Goal: Task Accomplishment & Management: Use online tool/utility

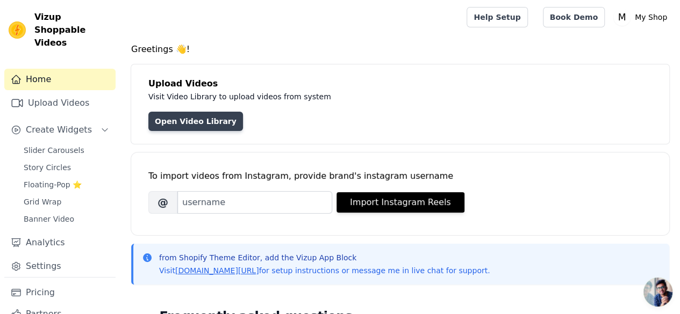
click at [227, 119] on link "Open Video Library" at bounding box center [195, 121] width 95 height 19
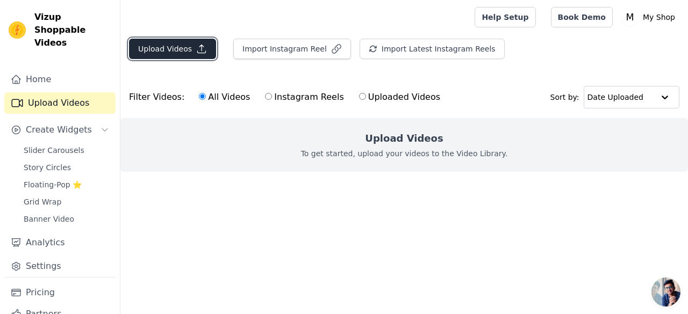
click at [196, 52] on icon "button" at bounding box center [201, 49] width 11 height 11
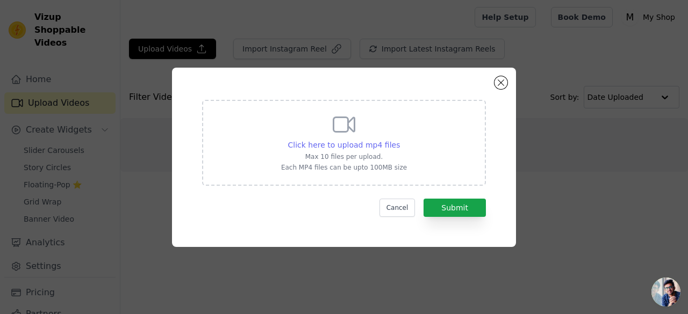
click at [348, 145] on span "Click here to upload mp4 files" at bounding box center [344, 145] width 112 height 9
click at [399, 140] on input "Click here to upload mp4 files Max 10 files per upload. Each MP4 files can be u…" at bounding box center [399, 139] width 1 height 1
type input "C:\fakepath\皮这一下很开心 - 皮皮虾.mp4"
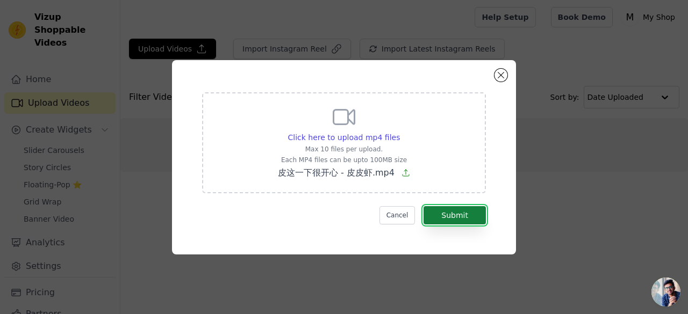
click at [450, 214] on button "Submit" at bounding box center [454, 215] width 62 height 18
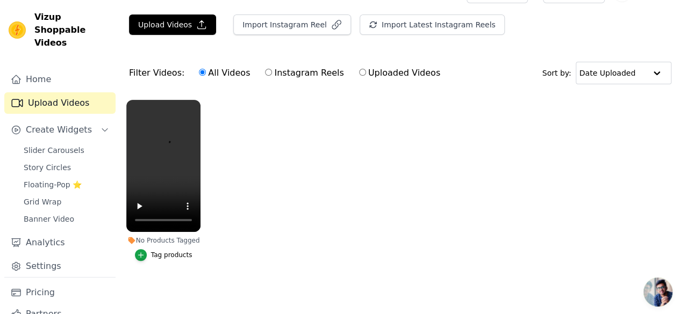
scroll to position [31, 0]
click at [135, 251] on div "button" at bounding box center [141, 255] width 12 height 12
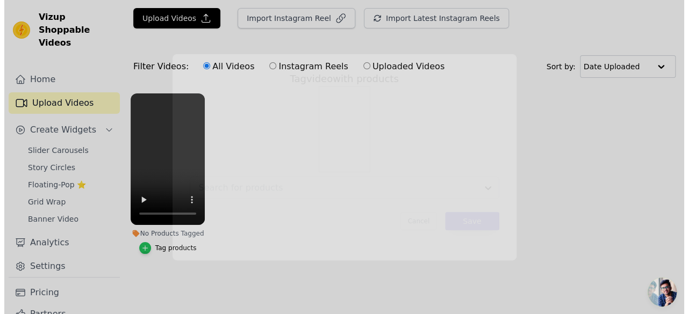
scroll to position [0, 0]
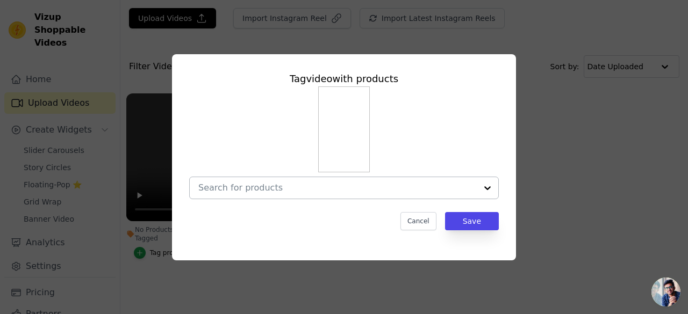
click at [402, 186] on input "No Products Tagged Tag video with products Cancel Save Tag products" at bounding box center [337, 188] width 278 height 10
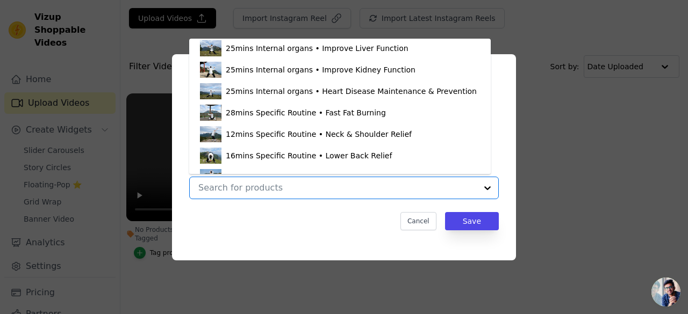
scroll to position [230, 0]
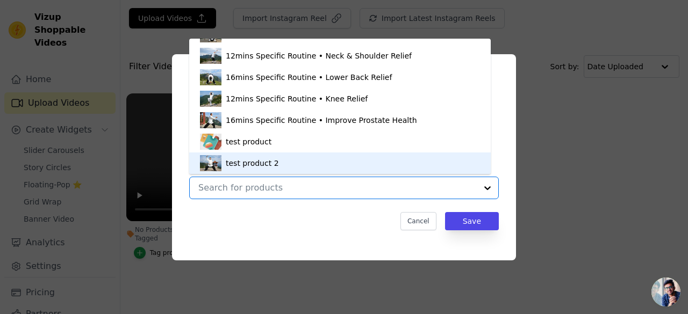
click at [282, 165] on div "test product 2" at bounding box center [340, 163] width 280 height 21
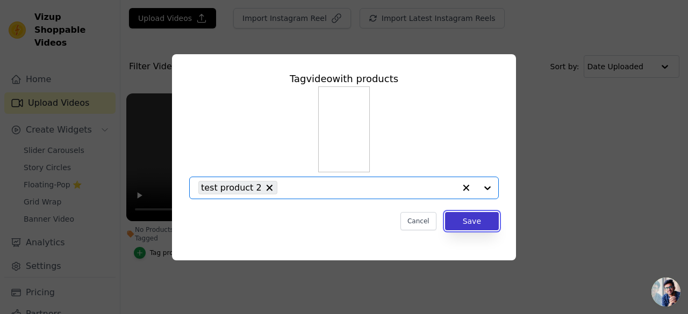
click at [471, 218] on button "Save" at bounding box center [472, 221] width 54 height 18
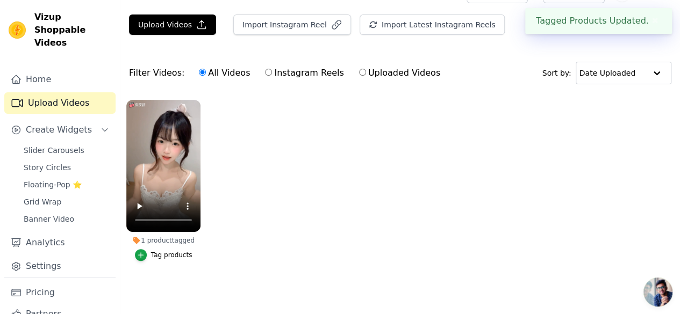
scroll to position [22, 0]
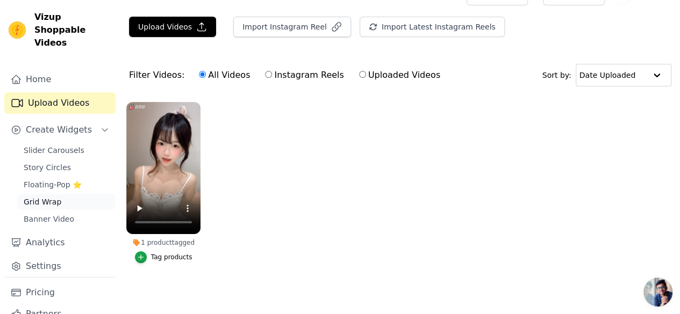
click at [53, 206] on span "Grid Wrap" at bounding box center [43, 202] width 38 height 11
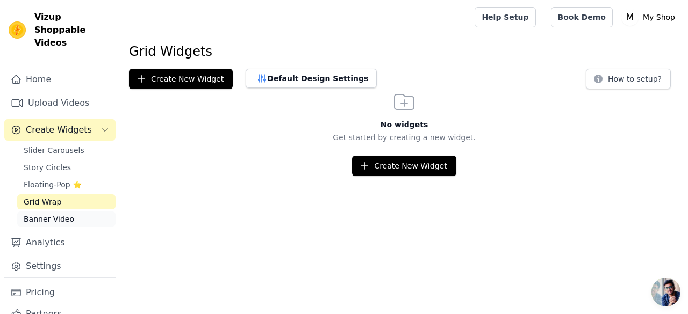
click at [55, 217] on span "Banner Video" at bounding box center [49, 219] width 51 height 11
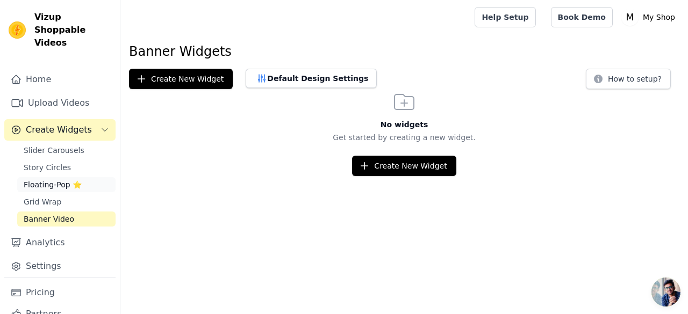
click at [59, 185] on span "Floating-Pop ⭐" at bounding box center [53, 184] width 58 height 11
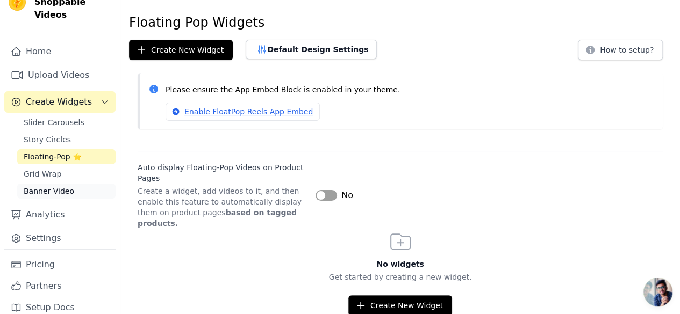
scroll to position [40, 0]
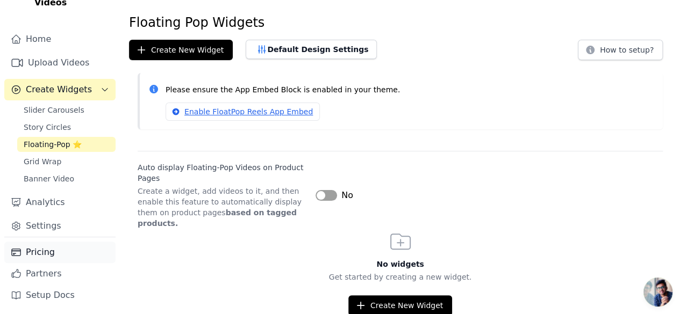
click at [30, 255] on link "Pricing" at bounding box center [59, 252] width 111 height 21
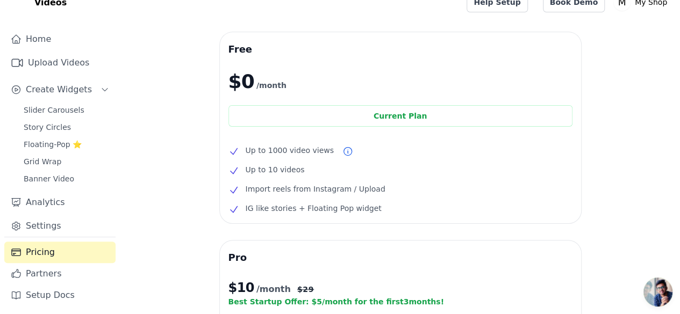
scroll to position [5, 0]
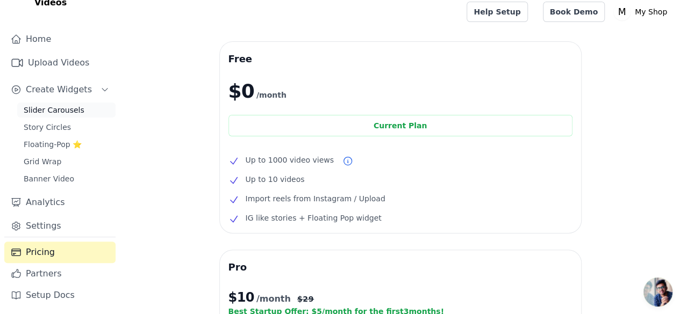
click at [66, 106] on span "Slider Carousels" at bounding box center [54, 110] width 61 height 11
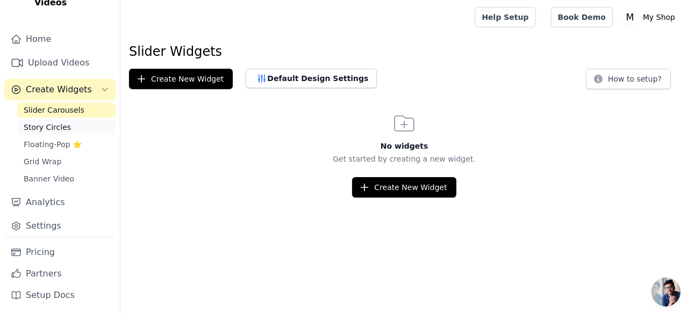
click at [44, 127] on span "Story Circles" at bounding box center [47, 127] width 47 height 11
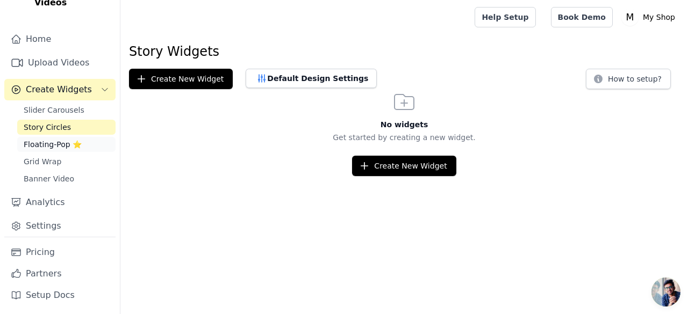
click at [41, 143] on span "Floating-Pop ⭐" at bounding box center [53, 144] width 58 height 11
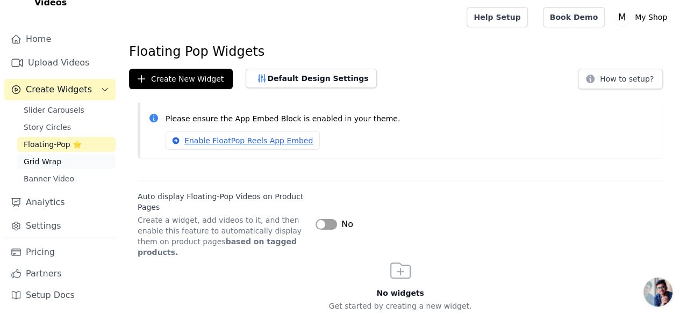
click at [41, 159] on span "Grid Wrap" at bounding box center [43, 161] width 38 height 11
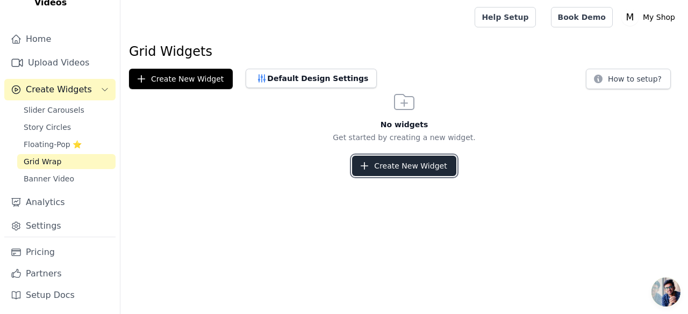
click at [392, 166] on button "Create New Widget" at bounding box center [404, 166] width 104 height 20
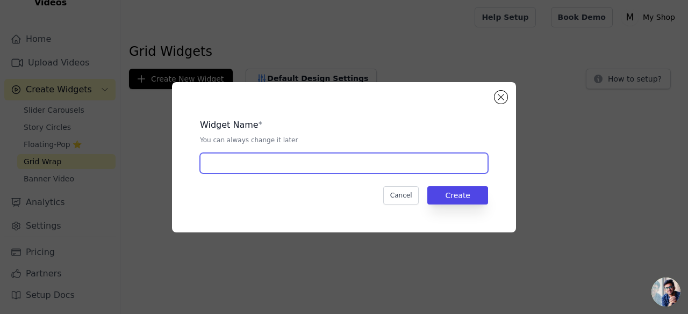
click at [300, 164] on input "text" at bounding box center [344, 163] width 288 height 20
type input "tt"
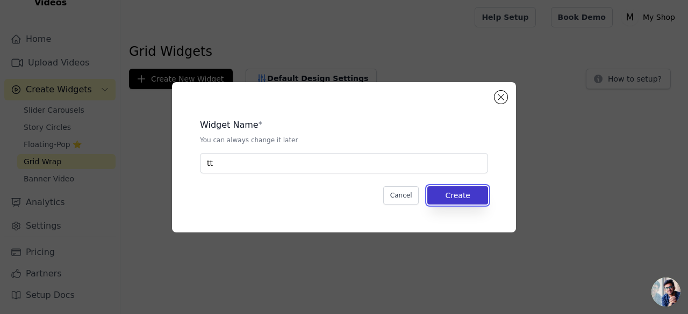
click at [456, 192] on button "Create" at bounding box center [457, 195] width 61 height 18
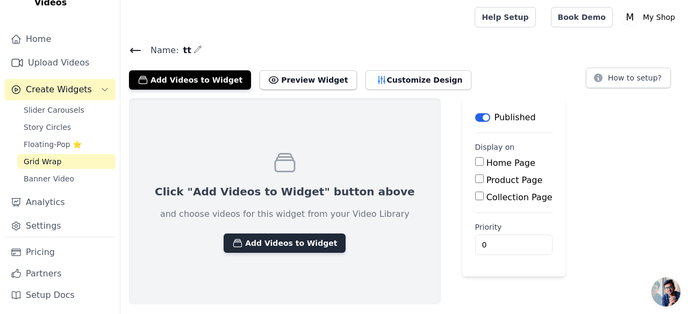
click at [293, 243] on button "Add Videos to Widget" at bounding box center [285, 243] width 122 height 19
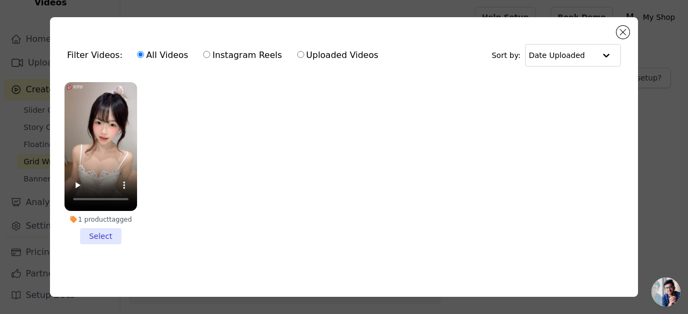
click at [103, 231] on li "1 product tagged Select" at bounding box center [100, 163] width 73 height 162
click at [0, 0] on input "1 product tagged Select" at bounding box center [0, 0] width 0 height 0
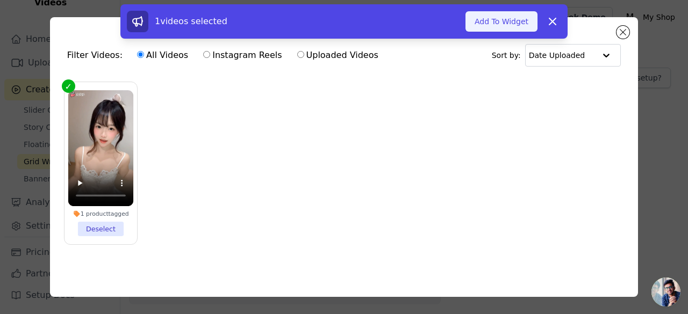
click at [506, 28] on button "Add To Widget" at bounding box center [501, 21] width 72 height 20
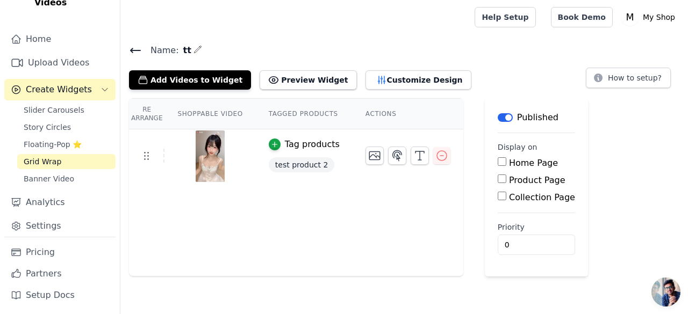
click at [498, 163] on input "Home Page" at bounding box center [502, 161] width 9 height 9
checkbox input "true"
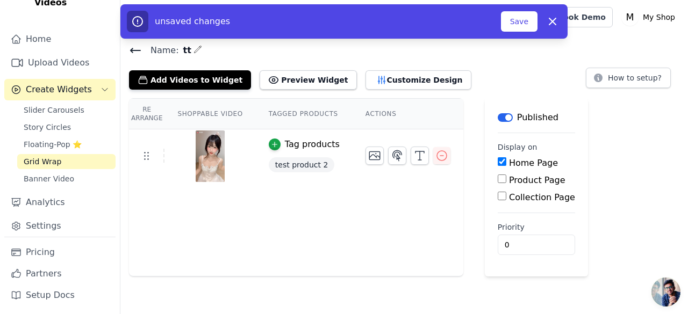
click at [498, 182] on input "Product Page" at bounding box center [502, 179] width 9 height 9
checkbox input "true"
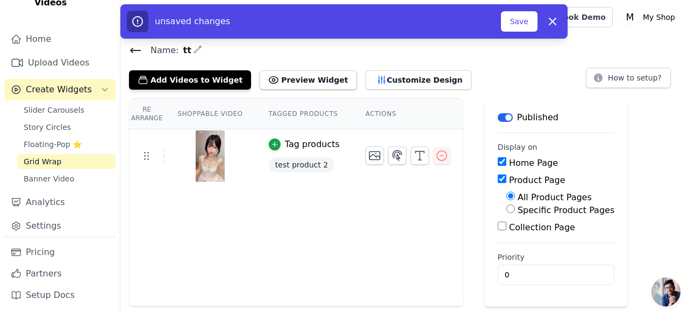
click at [498, 229] on input "Collection Page" at bounding box center [502, 226] width 9 height 9
checkbox input "true"
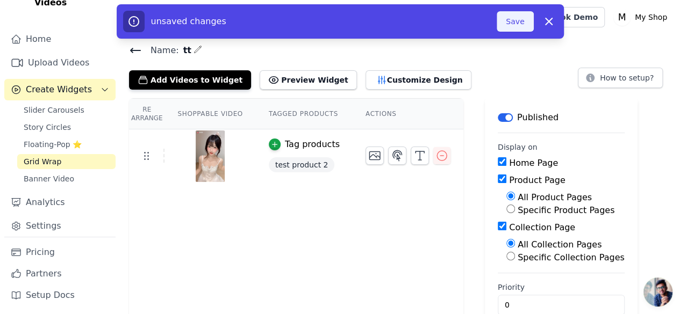
click at [516, 19] on button "Save" at bounding box center [515, 21] width 37 height 20
click at [512, 19] on button "Save" at bounding box center [515, 21] width 37 height 20
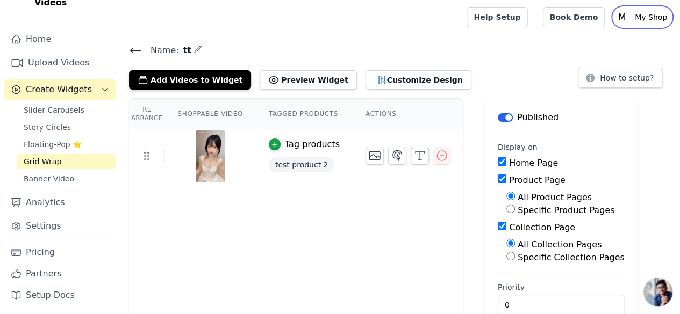
click at [653, 20] on p "My Shop" at bounding box center [650, 17] width 41 height 19
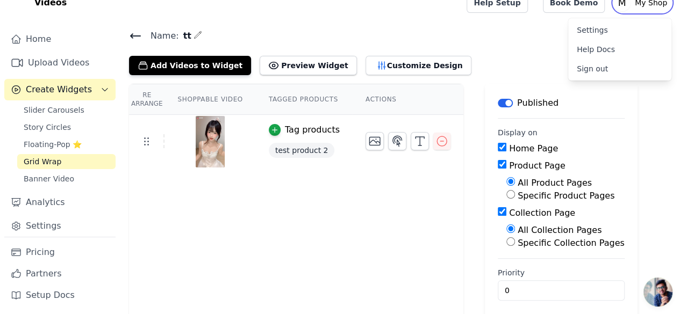
scroll to position [21, 0]
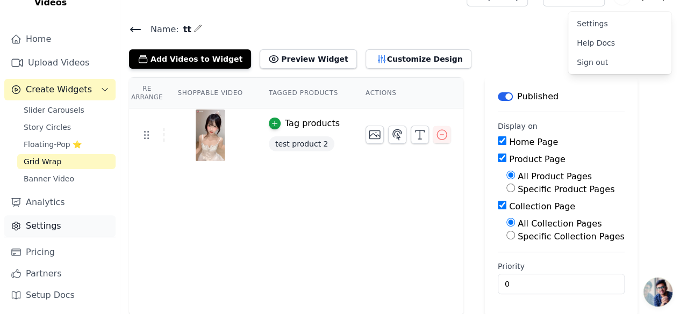
click at [47, 229] on link "Settings" at bounding box center [59, 225] width 111 height 21
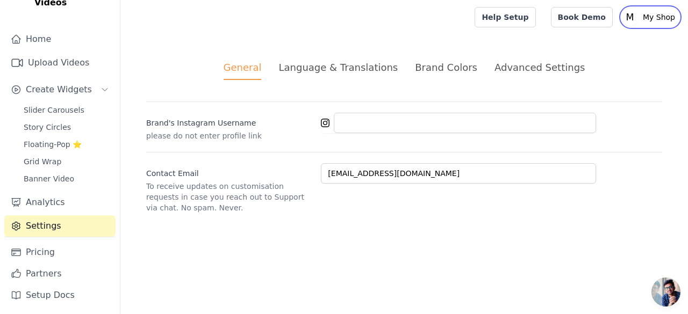
click at [658, 13] on p "My Shop" at bounding box center [658, 17] width 41 height 19
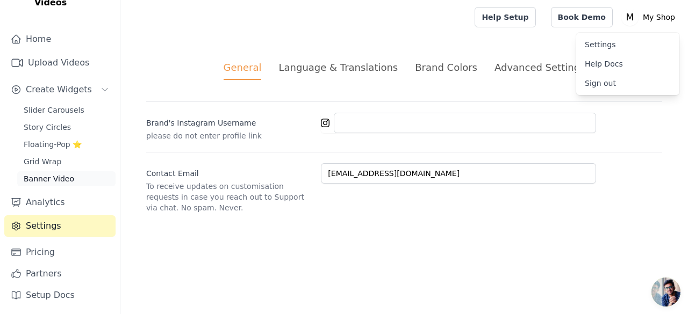
click at [44, 178] on span "Banner Video" at bounding box center [49, 179] width 51 height 11
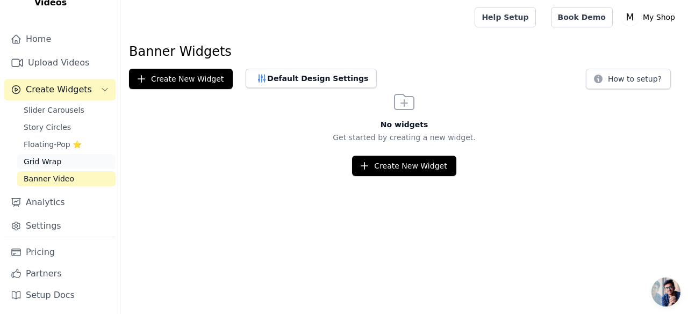
click at [41, 161] on span "Grid Wrap" at bounding box center [43, 161] width 38 height 11
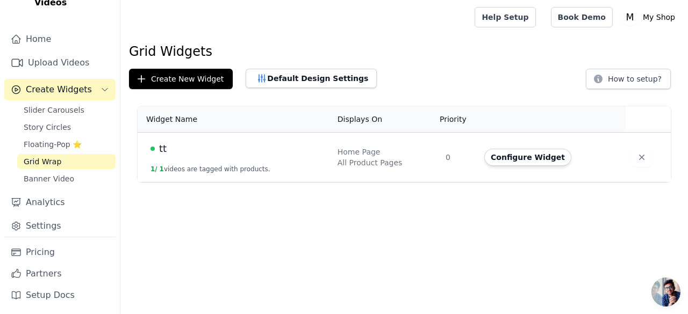
click at [164, 147] on span "tt" at bounding box center [163, 148] width 8 height 15
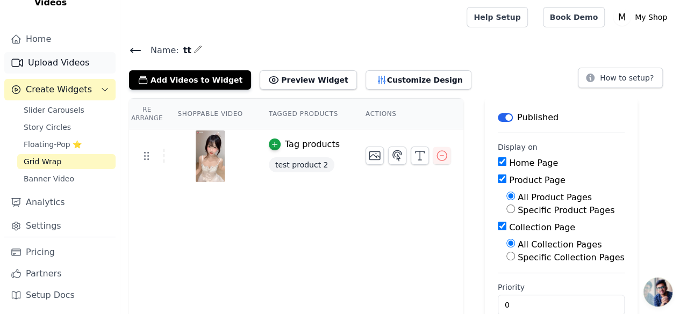
click at [52, 58] on link "Upload Videos" at bounding box center [59, 62] width 111 height 21
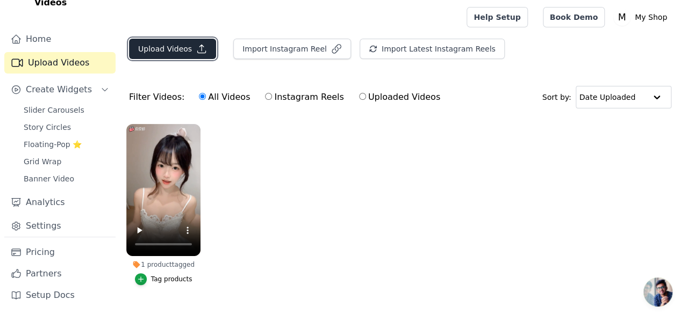
click at [185, 51] on button "Upload Videos" at bounding box center [172, 49] width 87 height 20
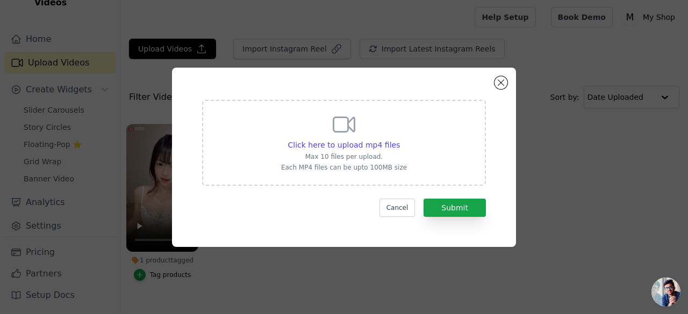
click at [344, 136] on icon at bounding box center [344, 125] width 26 height 26
click at [399, 139] on input "Click here to upload mp4 files Max 10 files per upload. Each MP4 files can be u…" at bounding box center [399, 139] width 1 height 1
type input "C:\fakepath\03.mp4"
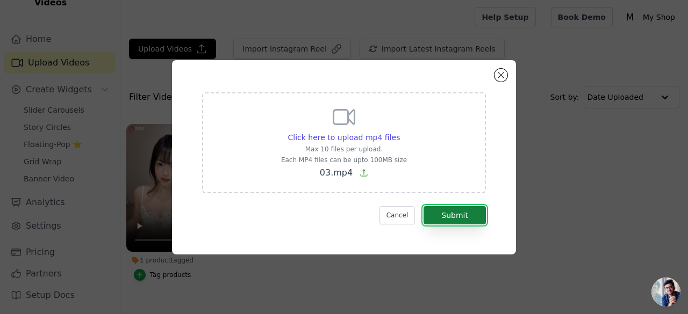
click at [461, 211] on button "Submit" at bounding box center [454, 215] width 62 height 18
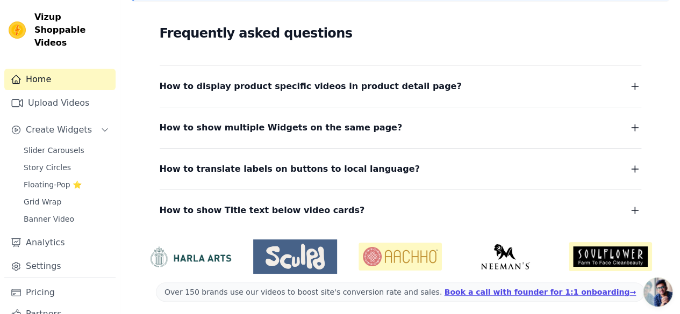
scroll to position [287, 0]
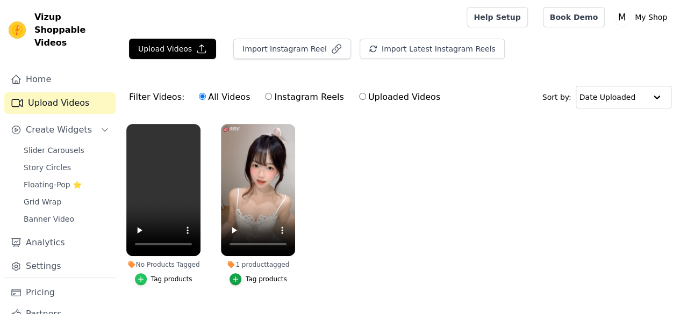
click at [135, 279] on div "button" at bounding box center [141, 280] width 12 height 12
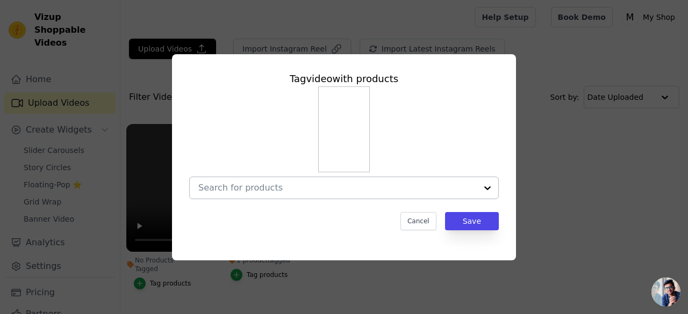
click at [326, 193] on input "No Products Tagged Tag video with products Cancel Save Tag products" at bounding box center [337, 188] width 278 height 10
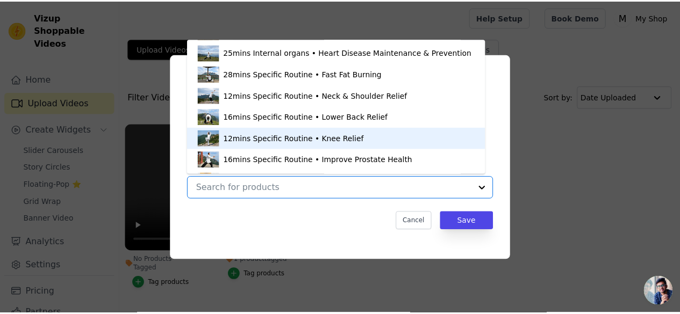
scroll to position [230, 0]
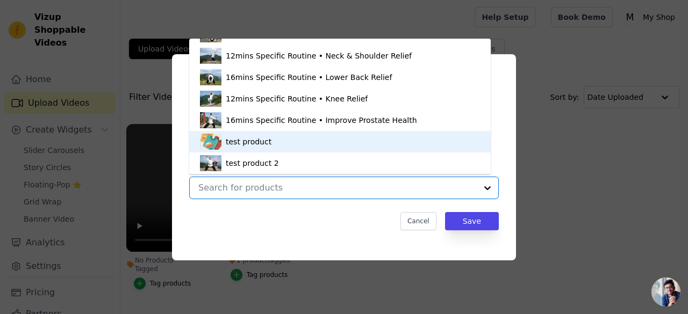
click at [277, 142] on div "test product" at bounding box center [340, 141] width 280 height 21
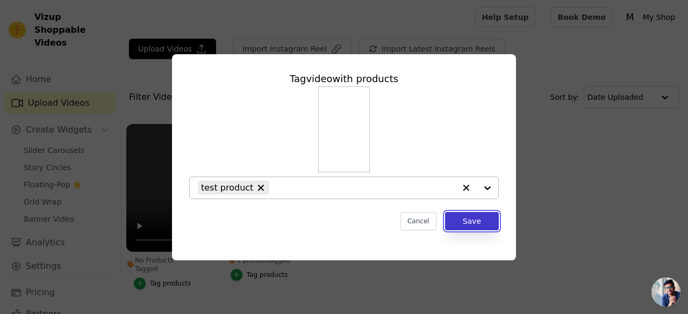
click at [463, 221] on button "Save" at bounding box center [472, 221] width 54 height 18
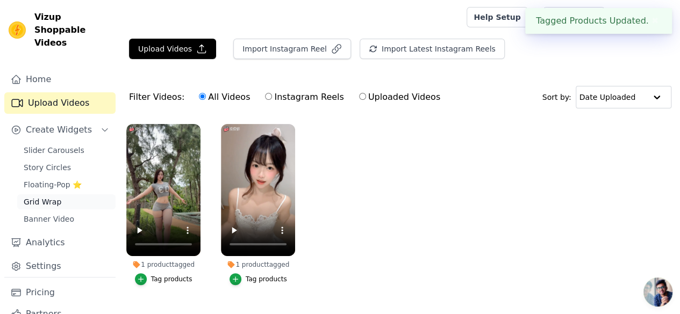
click at [50, 200] on span "Grid Wrap" at bounding box center [43, 202] width 38 height 11
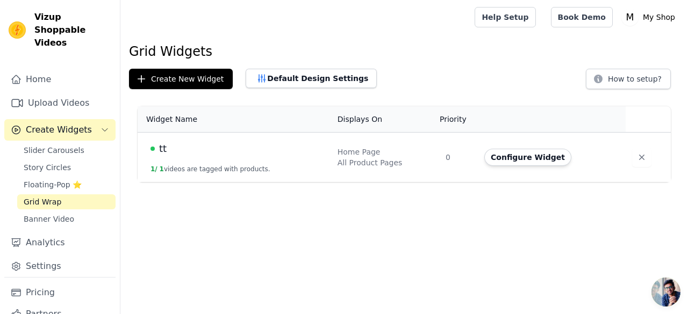
click at [164, 152] on span "tt" at bounding box center [163, 148] width 8 height 15
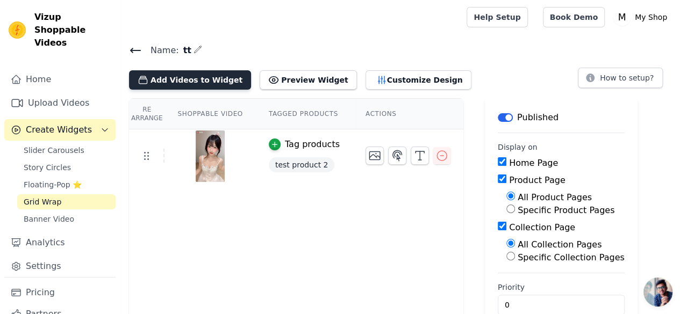
click at [229, 87] on button "Add Videos to Widget" at bounding box center [190, 79] width 122 height 19
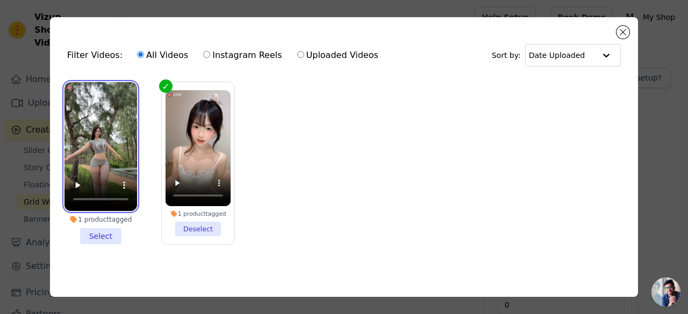
click at [98, 112] on video at bounding box center [100, 146] width 73 height 129
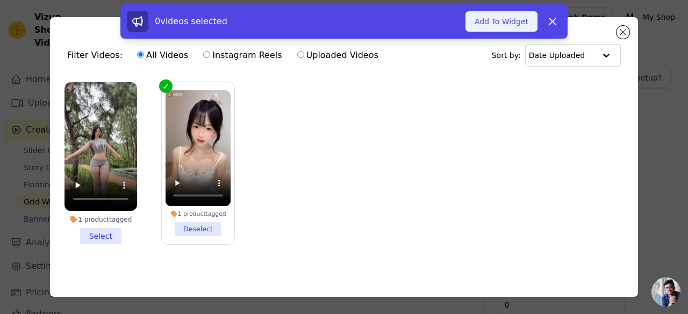
click at [481, 24] on button "Add To Widget" at bounding box center [501, 21] width 72 height 20
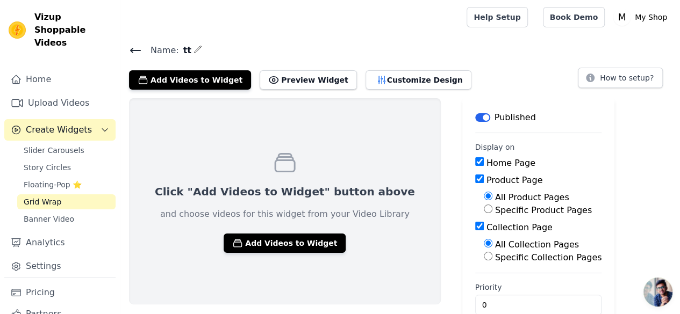
click at [47, 200] on span "Grid Wrap" at bounding box center [43, 202] width 38 height 11
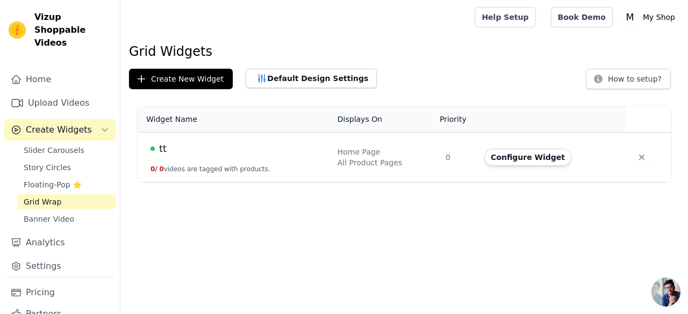
click at [162, 145] on span "tt" at bounding box center [163, 148] width 8 height 15
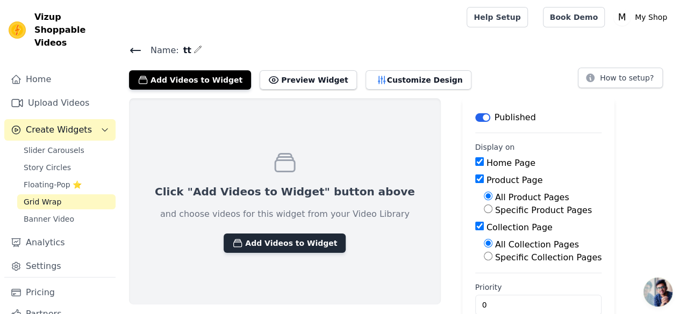
click at [278, 242] on button "Add Videos to Widget" at bounding box center [285, 243] width 122 height 19
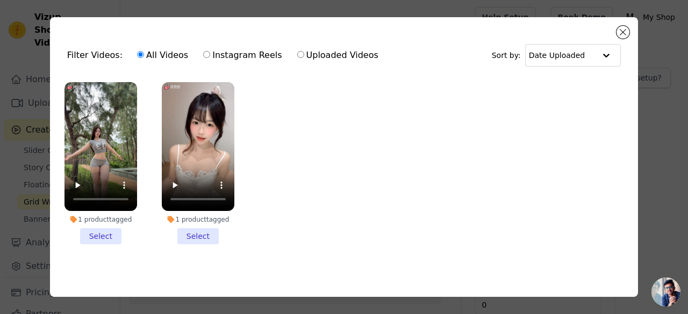
click at [105, 228] on li "1 product tagged Select" at bounding box center [100, 163] width 73 height 162
click at [0, 0] on input "1 product tagged Select" at bounding box center [0, 0] width 0 height 0
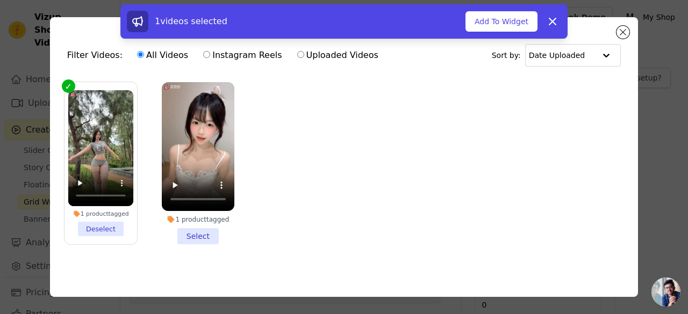
click at [192, 234] on li "1 product tagged Select" at bounding box center [198, 163] width 73 height 162
click at [0, 0] on input "1 product tagged Select" at bounding box center [0, 0] width 0 height 0
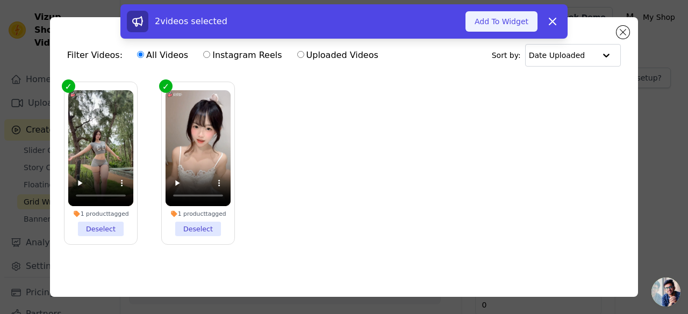
click at [502, 24] on button "Add To Widget" at bounding box center [501, 21] width 72 height 20
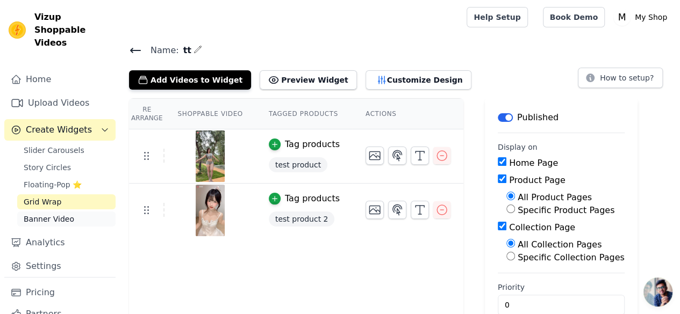
click at [66, 221] on span "Banner Video" at bounding box center [49, 219] width 51 height 11
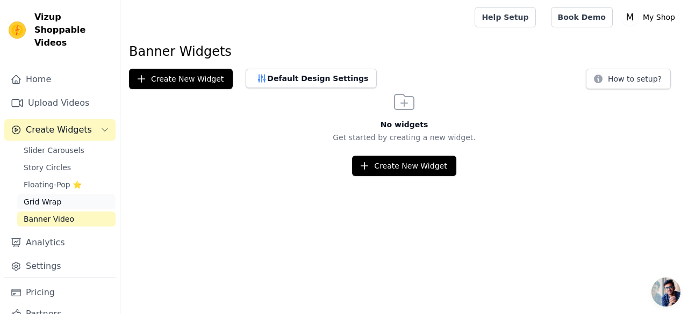
click at [46, 199] on span "Grid Wrap" at bounding box center [43, 202] width 38 height 11
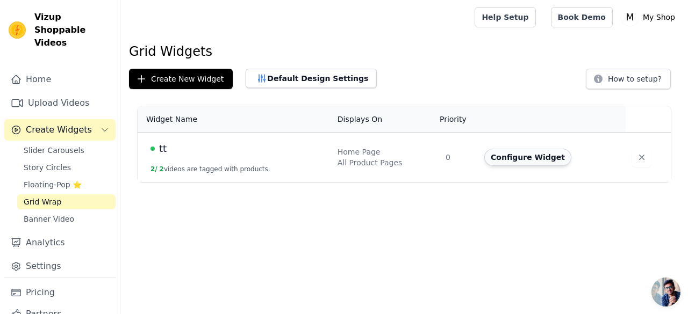
click at [528, 154] on button "Configure Widget" at bounding box center [527, 157] width 87 height 17
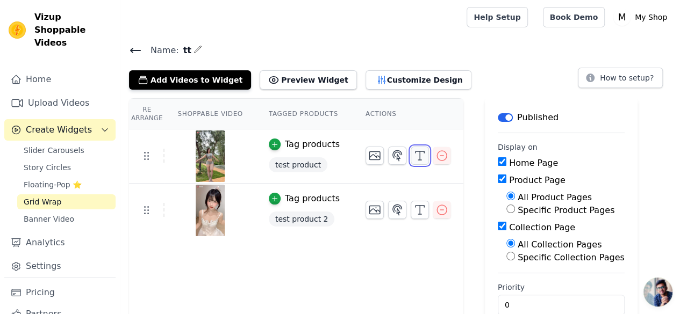
click at [413, 157] on icon "button" at bounding box center [419, 155] width 13 height 13
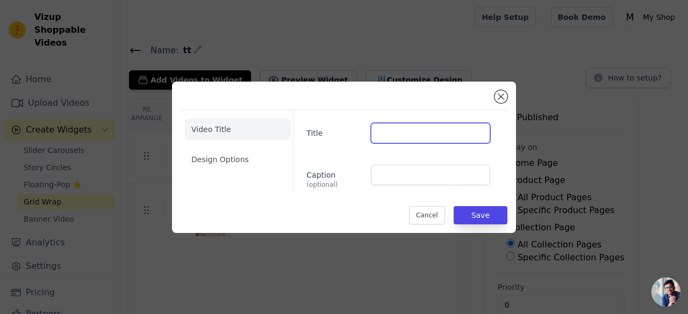
click at [428, 127] on input "Title" at bounding box center [430, 133] width 119 height 20
click at [234, 132] on li "Video Title" at bounding box center [238, 129] width 106 height 21
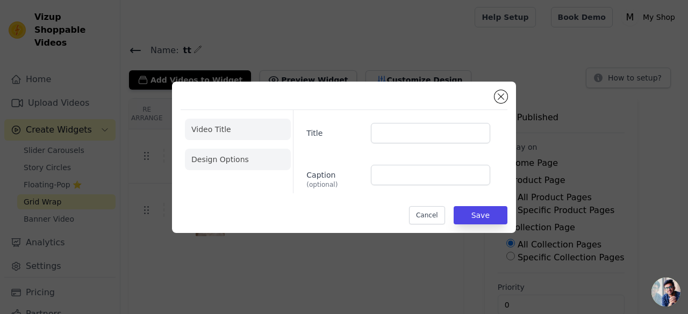
click at [236, 163] on li "Design Options" at bounding box center [238, 159] width 106 height 21
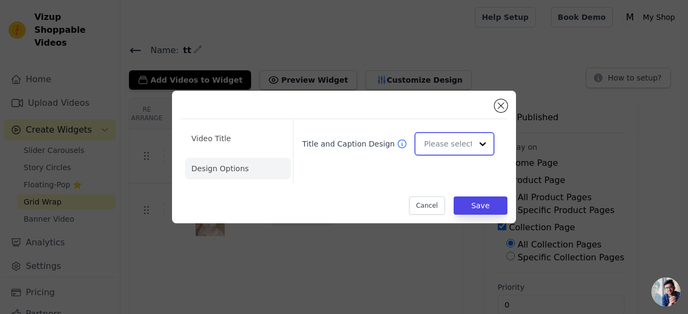
click at [446, 143] on input "Title and Caption Design" at bounding box center [448, 143] width 48 height 21
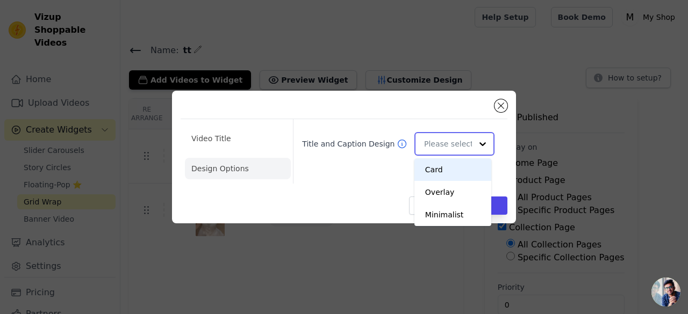
click at [446, 143] on input "Title and Caption Design" at bounding box center [448, 143] width 48 height 21
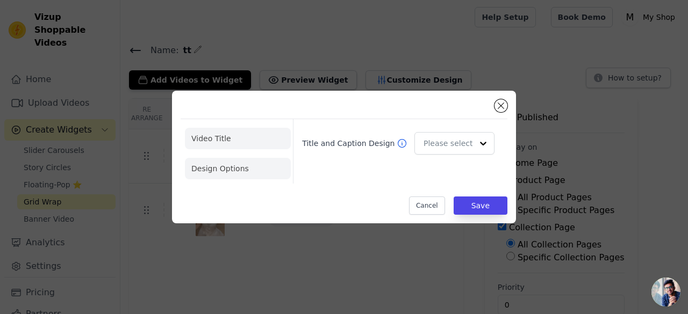
click at [233, 158] on li "Video Title" at bounding box center [238, 168] width 106 height 21
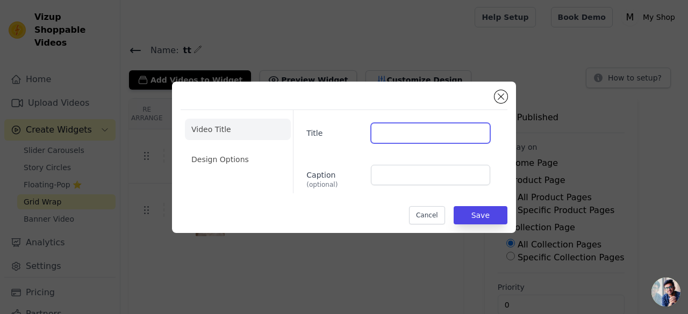
click at [408, 139] on input "Title" at bounding box center [430, 133] width 119 height 20
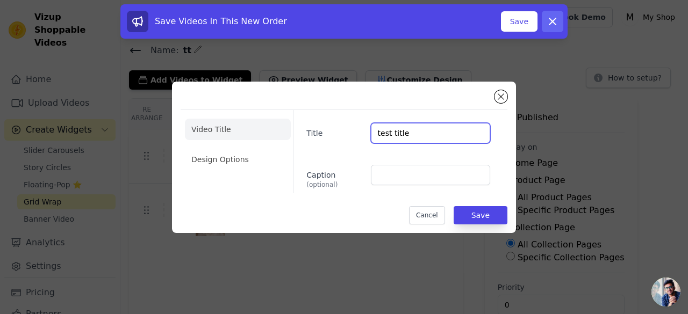
type input "test title"
click at [553, 20] on icon at bounding box center [552, 21] width 6 height 6
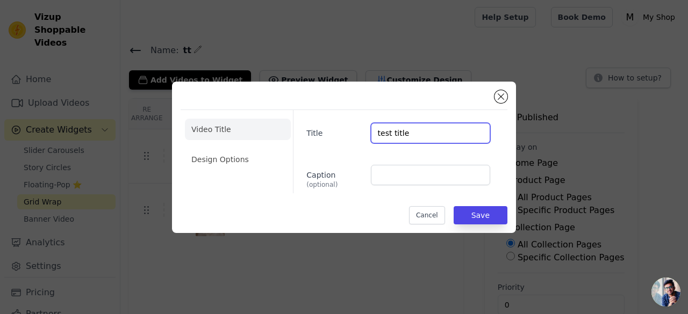
click at [428, 135] on input "test title" at bounding box center [430, 133] width 119 height 20
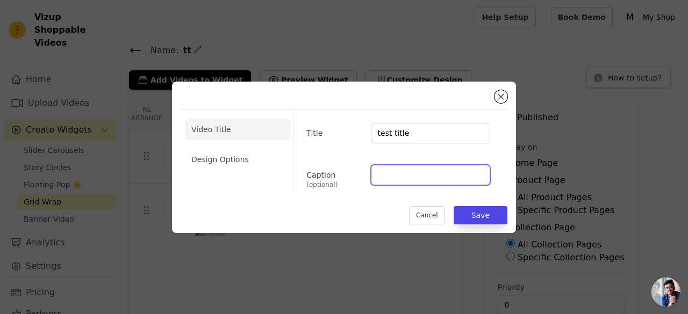
click at [401, 181] on input "Caption (optional)" at bounding box center [430, 175] width 119 height 20
paste input "test title"
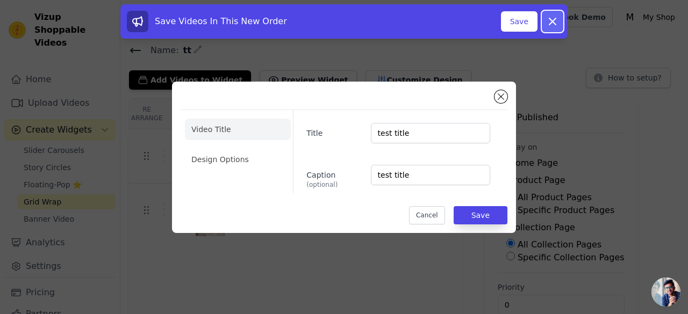
click at [551, 21] on icon at bounding box center [552, 21] width 6 height 6
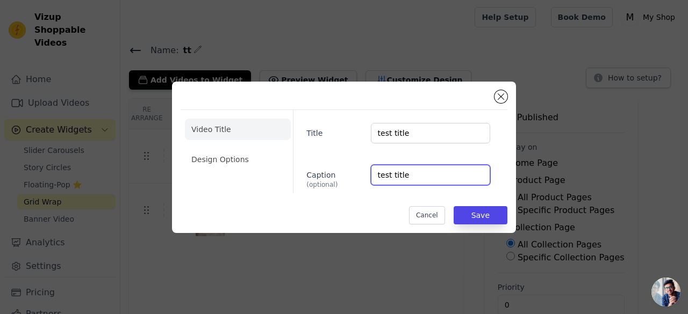
click at [440, 175] on input "test title" at bounding box center [430, 175] width 119 height 20
type input "test caption"
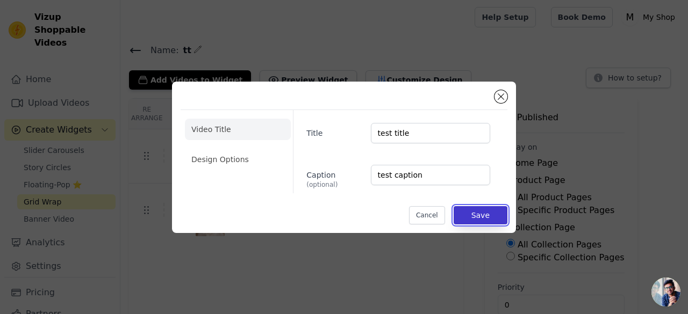
click at [468, 214] on button "Save" at bounding box center [481, 215] width 54 height 18
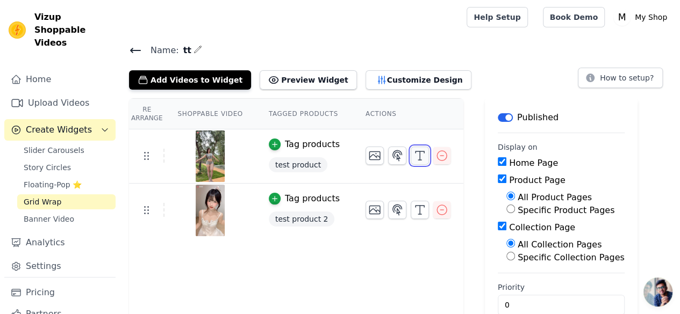
click at [415, 154] on icon "button" at bounding box center [419, 155] width 13 height 13
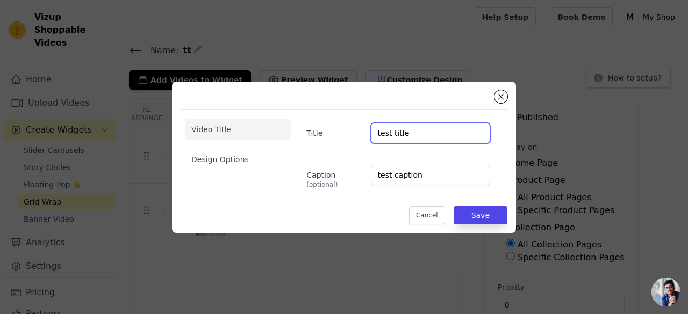
click at [430, 136] on input "test title" at bounding box center [430, 133] width 119 height 20
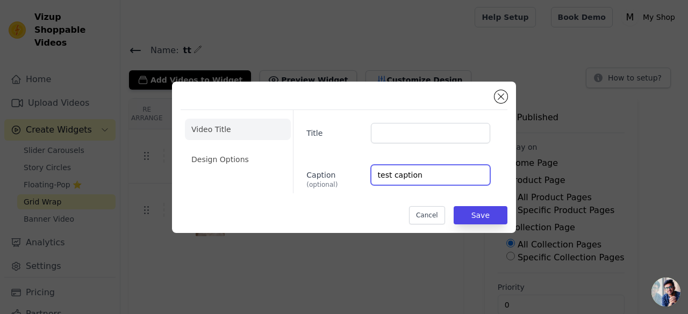
click at [441, 171] on input "test caption" at bounding box center [430, 175] width 119 height 20
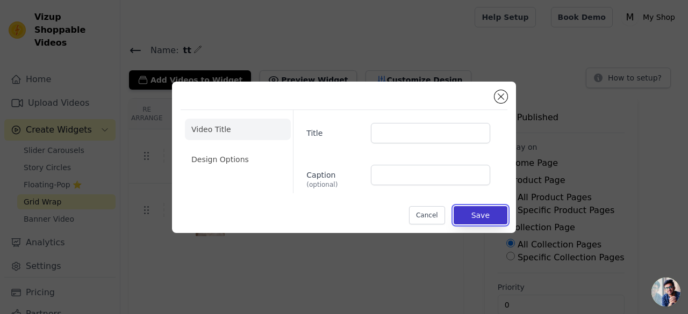
click at [485, 219] on button "Save" at bounding box center [481, 215] width 54 height 18
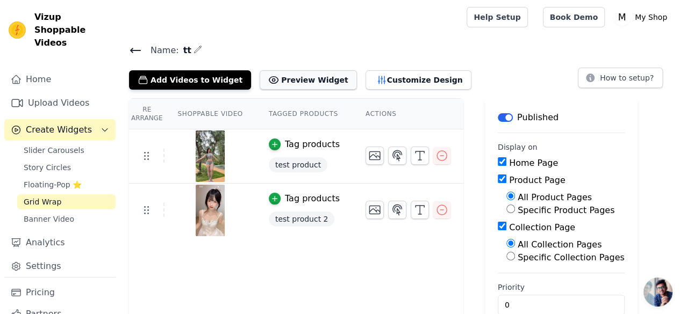
click at [320, 79] on button "Preview Widget" at bounding box center [308, 79] width 97 height 19
click at [397, 78] on button "Customize Design" at bounding box center [418, 79] width 106 height 19
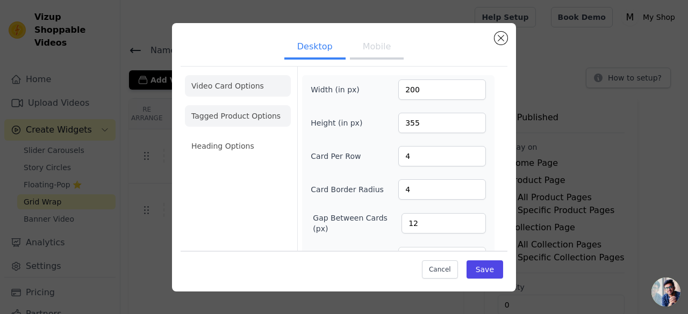
click at [267, 113] on li "Tagged Product Options" at bounding box center [238, 115] width 106 height 21
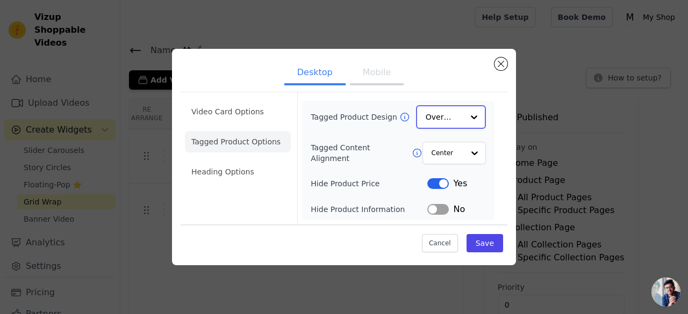
click at [463, 119] on input "Tagged Product Design" at bounding box center [445, 116] width 38 height 21
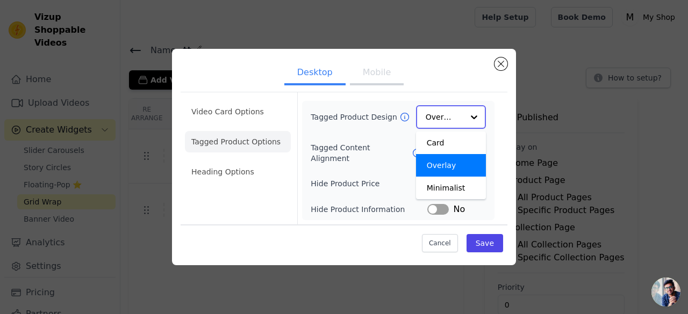
click at [463, 119] on input "Tagged Product Design" at bounding box center [445, 116] width 38 height 21
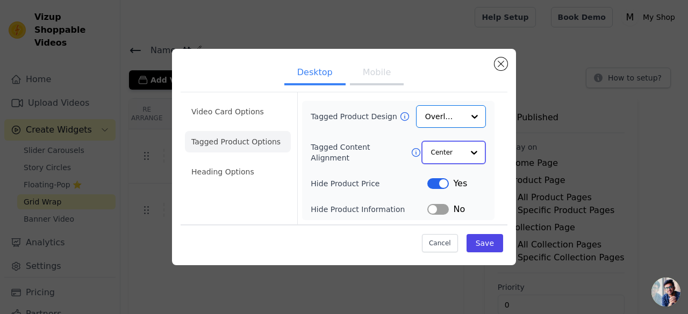
click at [458, 153] on input "Tagged Content Alignment" at bounding box center [447, 152] width 32 height 21
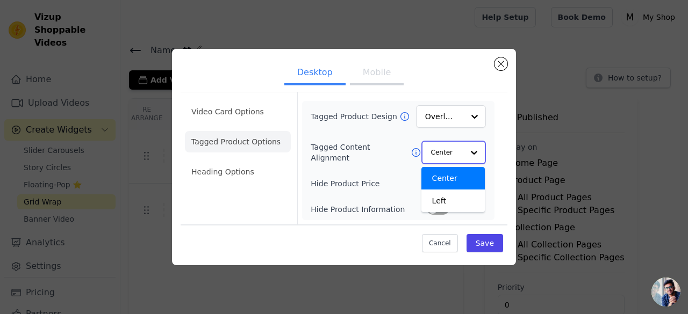
click at [458, 153] on input "Tagged Content Alignment" at bounding box center [447, 152] width 32 height 21
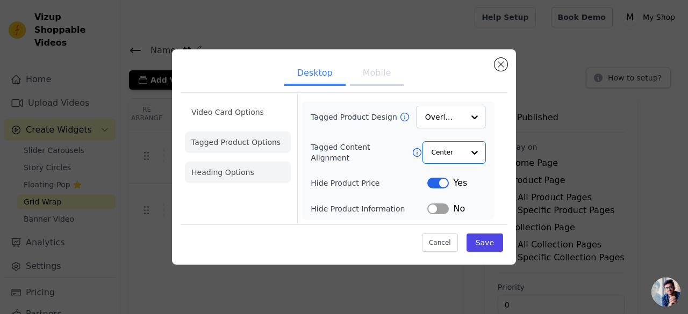
click at [231, 169] on li "Heading Options" at bounding box center [238, 172] width 106 height 21
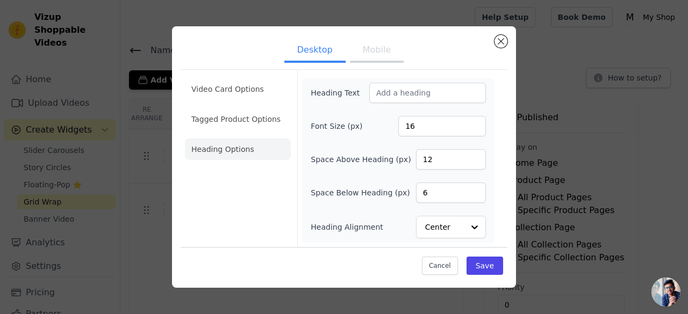
click at [380, 60] on button "Mobile" at bounding box center [377, 51] width 54 height 24
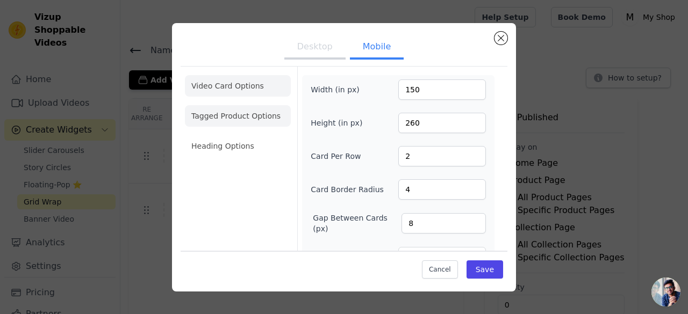
click at [234, 111] on li "Tagged Product Options" at bounding box center [238, 115] width 106 height 21
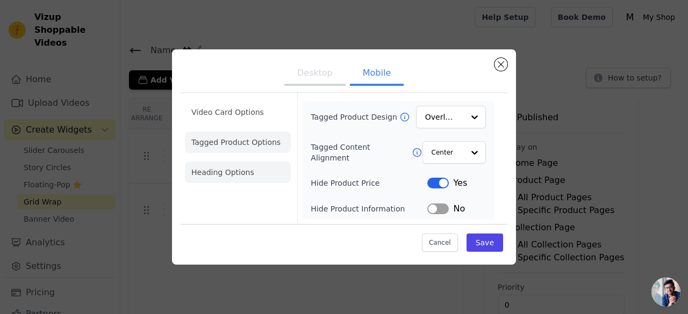
click at [232, 166] on li "Heading Options" at bounding box center [238, 172] width 106 height 21
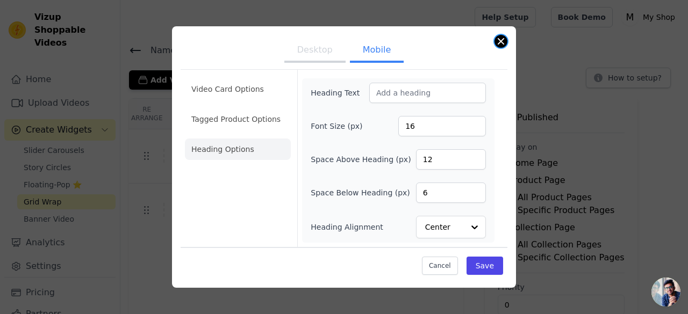
click at [499, 47] on button "Close modal" at bounding box center [500, 41] width 13 height 13
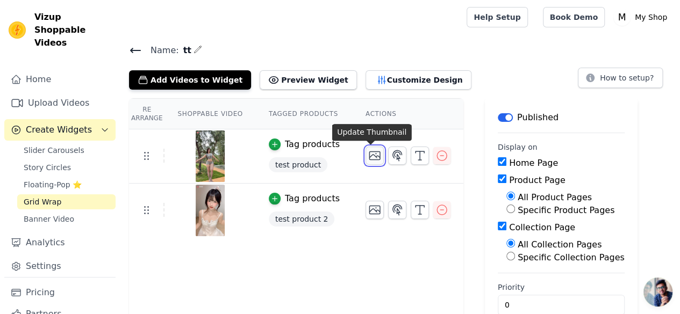
click at [371, 154] on icon "button" at bounding box center [374, 155] width 13 height 13
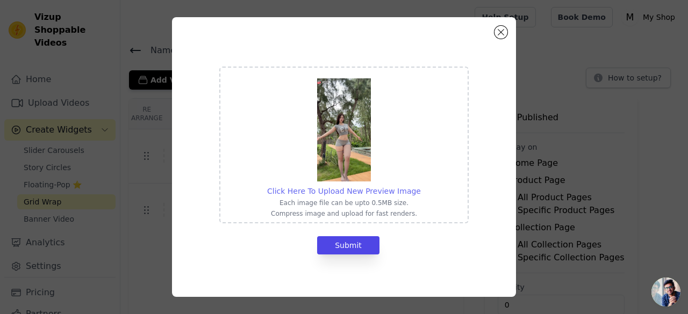
click at [390, 189] on span "Click Here To Upload New Preview Image" at bounding box center [344, 191] width 154 height 9
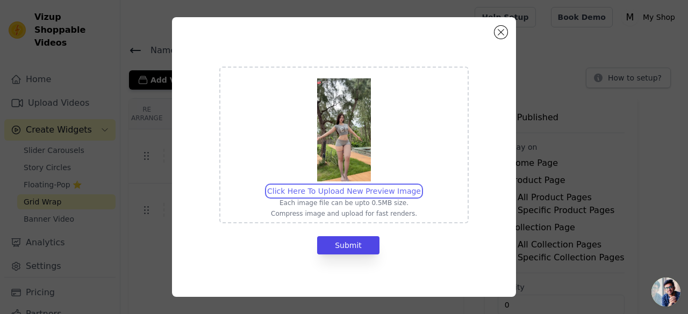
click at [420, 186] on input "Click Here To Upload New Preview Image Each image file can be upto 0.5MB size. …" at bounding box center [420, 185] width 1 height 1
click at [337, 183] on div "Click Here To Upload New Preview Image Each image file can be upto 0.5MB size. …" at bounding box center [344, 145] width 154 height 146
click at [420, 185] on input "Click Here To Upload New Preview Image Each image file can be upto 0.5MB size. …" at bounding box center [420, 185] width 1 height 1
type input "C:\fakepath\IMG_5368.jpeg"
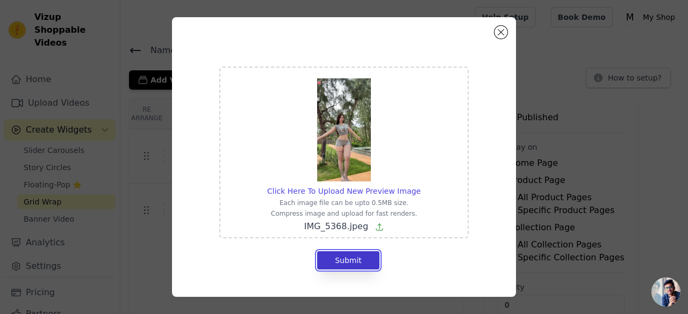
click at [352, 256] on button "Submit" at bounding box center [348, 260] width 62 height 18
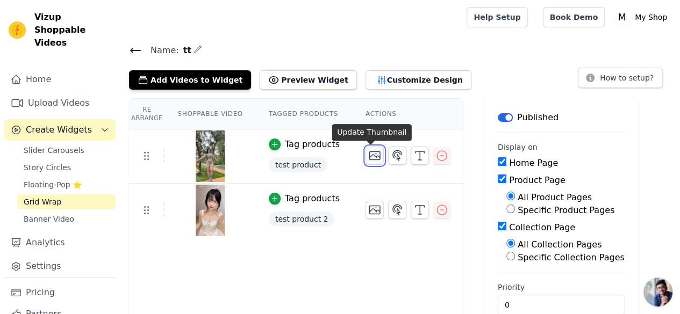
click at [373, 153] on icon "button" at bounding box center [374, 155] width 13 height 13
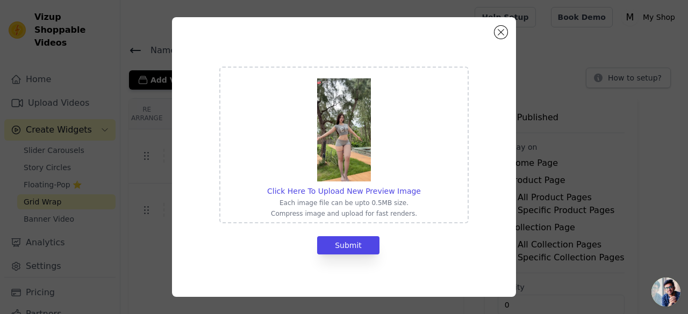
click at [339, 140] on img at bounding box center [344, 129] width 54 height 103
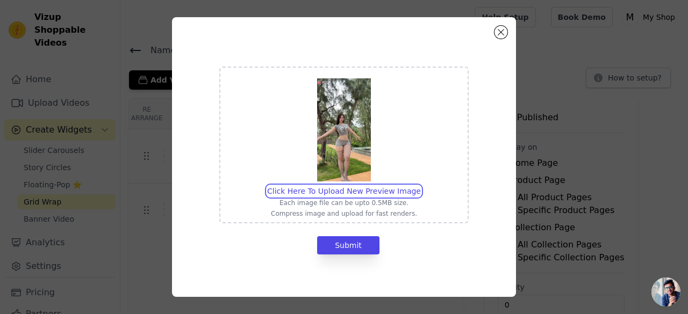
click at [420, 185] on input "Click Here To Upload New Preview Image Each image file can be upto 0.5MB size. …" at bounding box center [420, 185] width 1 height 1
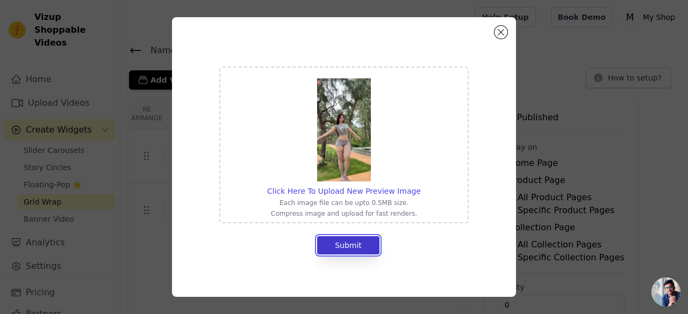
click at [354, 248] on button "Submit" at bounding box center [348, 245] width 62 height 18
click at [502, 32] on button "Close modal" at bounding box center [500, 32] width 13 height 13
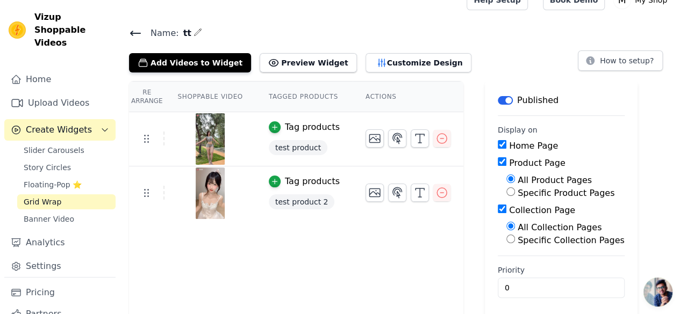
scroll to position [21, 0]
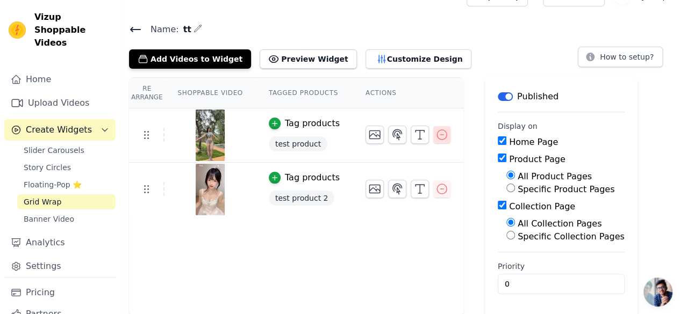
click at [437, 134] on icon "button" at bounding box center [442, 135] width 10 height 10
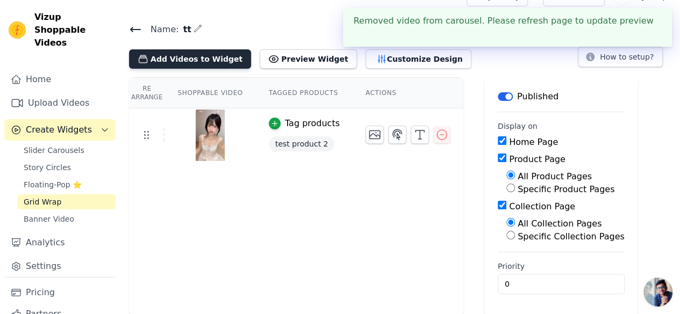
click at [216, 58] on button "Add Videos to Widget" at bounding box center [190, 58] width 122 height 19
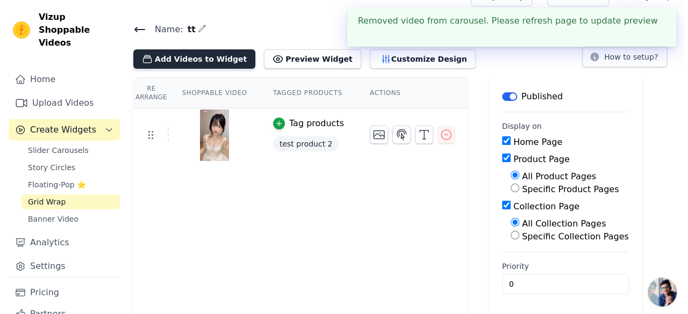
scroll to position [0, 0]
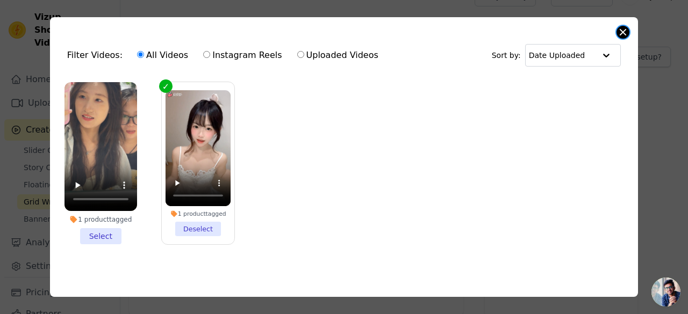
click at [624, 27] on button "Close modal" at bounding box center [622, 32] width 13 height 13
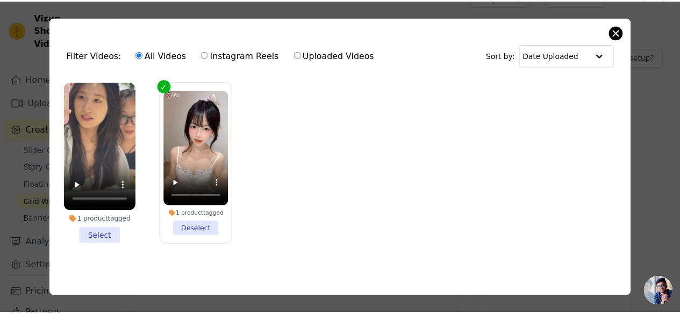
scroll to position [21, 0]
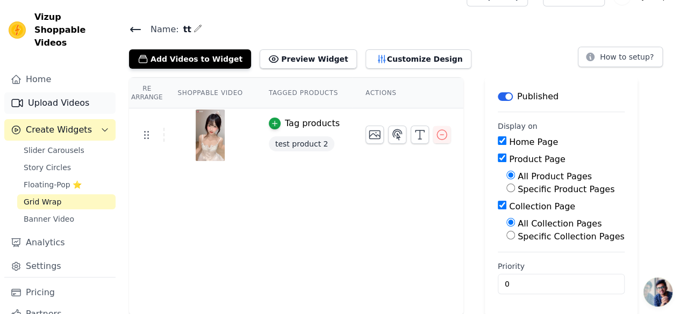
click at [42, 99] on link "Upload Videos" at bounding box center [59, 102] width 111 height 21
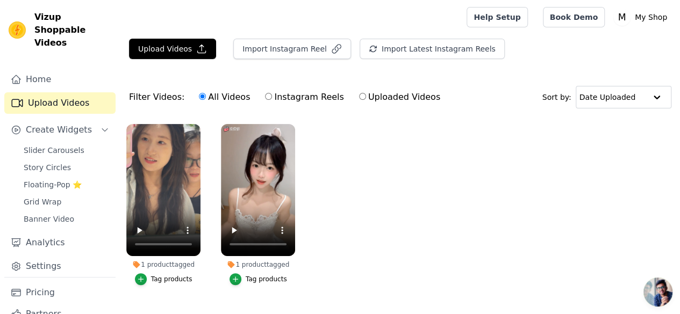
click at [378, 182] on ul "1 product tagged Tag products 1 product tagged Tag products" at bounding box center [399, 215] width 559 height 195
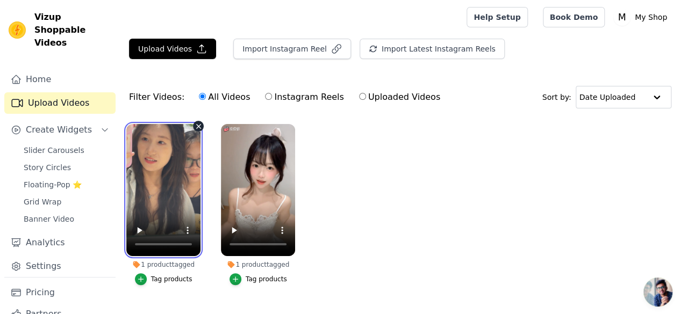
click at [173, 166] on video at bounding box center [163, 190] width 74 height 132
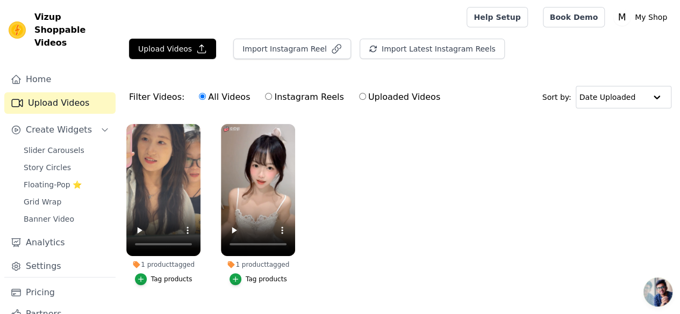
click at [157, 261] on div "1 product tagged" at bounding box center [163, 265] width 74 height 9
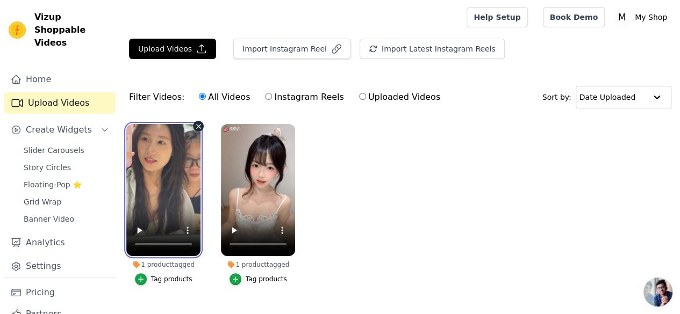
click at [163, 186] on video at bounding box center [163, 190] width 74 height 132
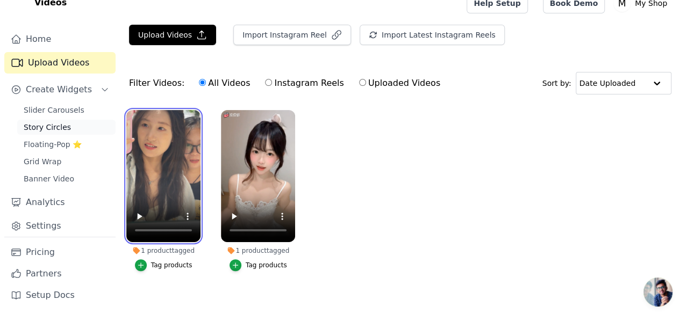
scroll to position [22, 0]
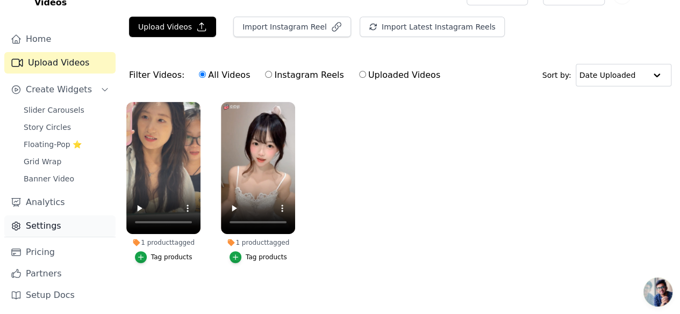
click at [42, 227] on link "Settings" at bounding box center [59, 225] width 111 height 21
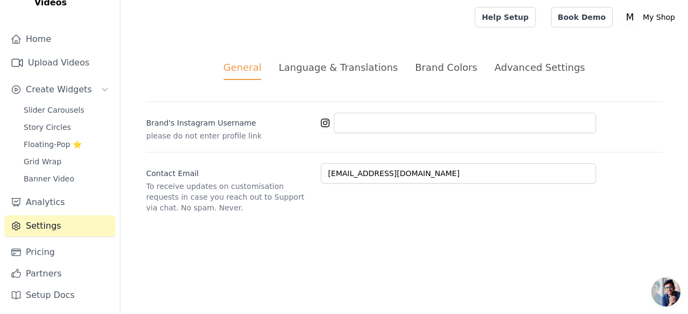
click at [354, 69] on div "Language & Translations" at bounding box center [337, 67] width 119 height 15
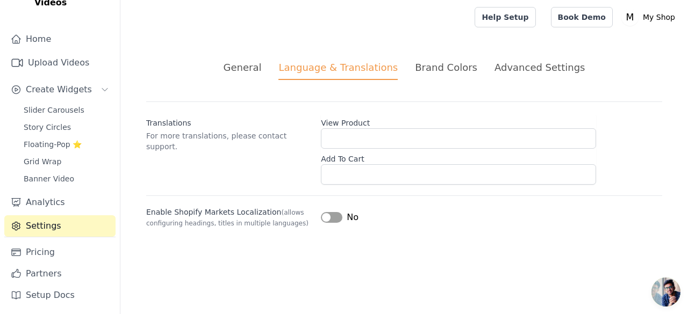
click at [440, 69] on div "Brand Colors" at bounding box center [446, 67] width 62 height 15
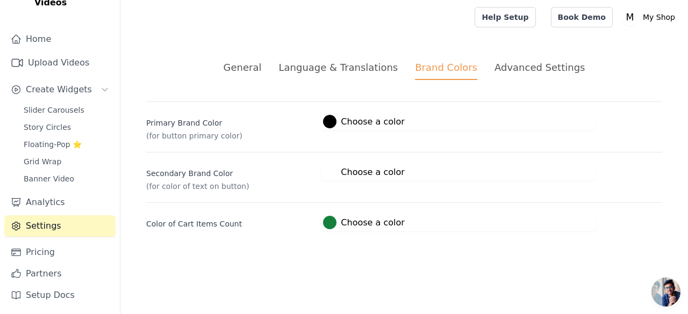
click at [507, 70] on div "Advanced Settings" at bounding box center [539, 67] width 90 height 15
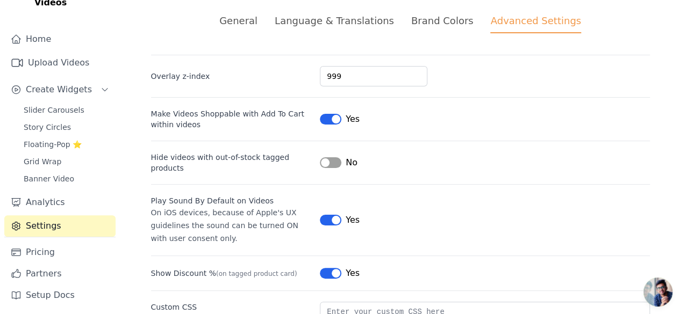
scroll to position [46, 0]
click at [43, 202] on link "Analytics" at bounding box center [59, 202] width 111 height 21
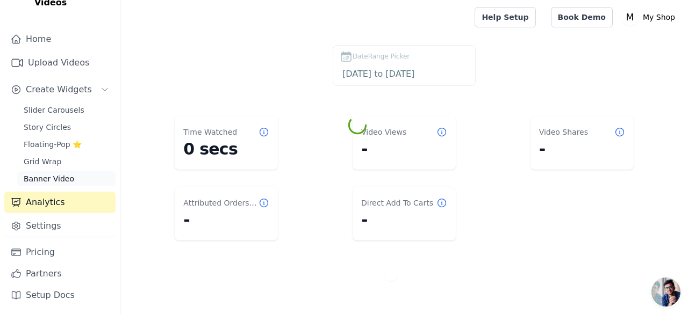
click at [61, 184] on link "Banner Video" at bounding box center [66, 178] width 98 height 15
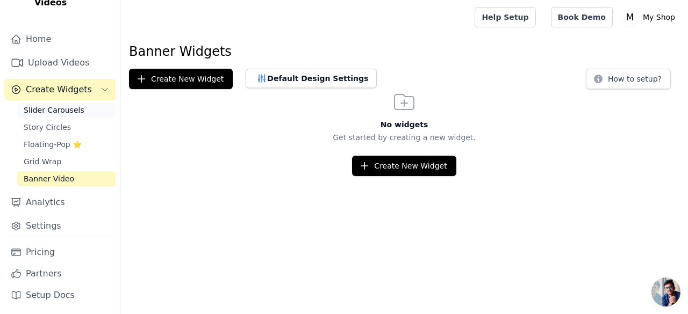
click at [53, 110] on span "Slider Carousels" at bounding box center [54, 110] width 61 height 11
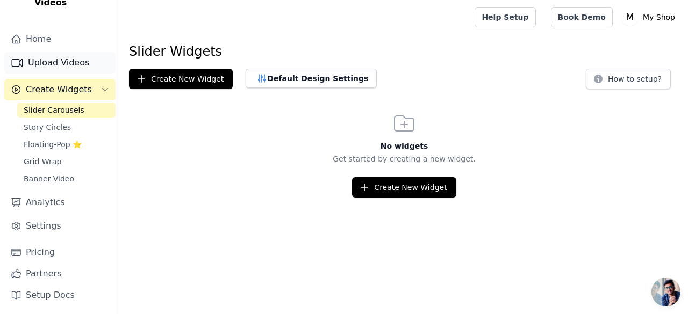
click at [64, 64] on link "Upload Videos" at bounding box center [59, 62] width 111 height 21
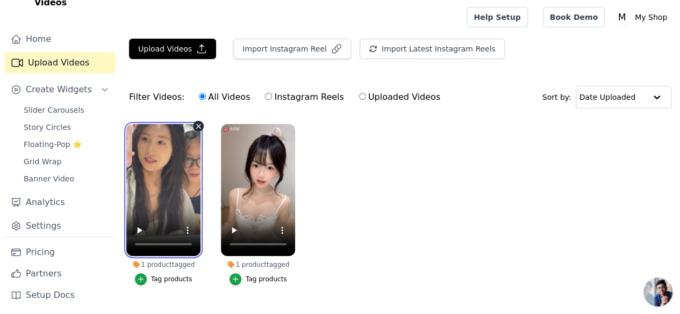
click at [178, 164] on video at bounding box center [163, 190] width 74 height 132
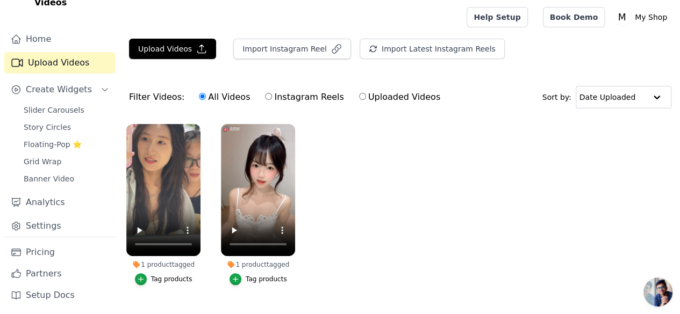
click at [144, 253] on li "1 product tagged Tag products" at bounding box center [163, 204] width 74 height 161
click at [141, 274] on div "button" at bounding box center [141, 280] width 12 height 12
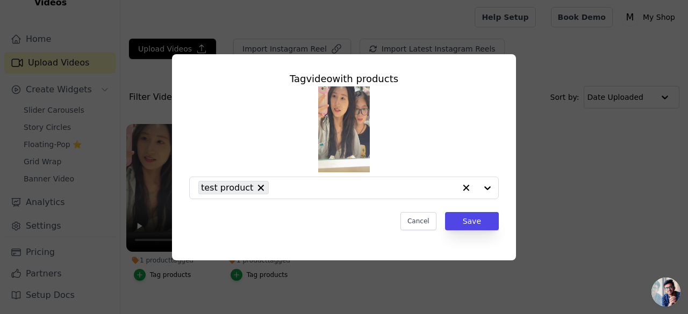
click at [348, 133] on img at bounding box center [344, 130] width 52 height 86
click at [422, 228] on button "Cancel" at bounding box center [418, 221] width 36 height 18
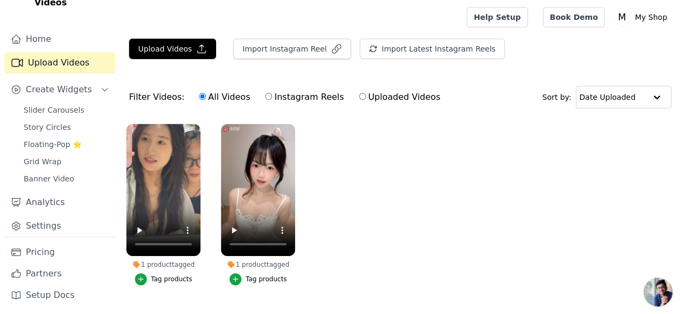
click at [426, 219] on ul "1 product tagged Tag products 1 product tagged Tag products" at bounding box center [399, 215] width 559 height 195
click at [420, 217] on ul "1 product tagged Tag products 1 product tagged Tag products" at bounding box center [399, 215] width 559 height 195
click at [197, 124] on icon "button" at bounding box center [199, 127] width 8 height 8
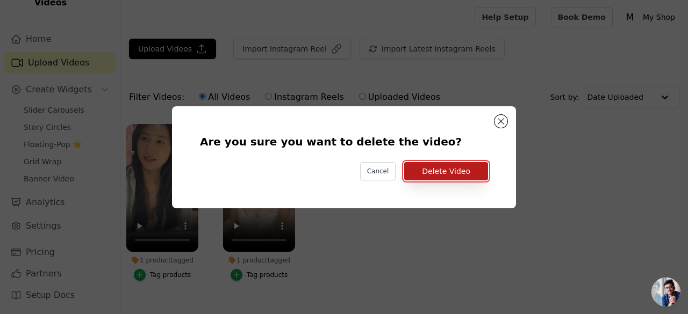
click at [465, 174] on button "Delete Video" at bounding box center [446, 171] width 84 height 18
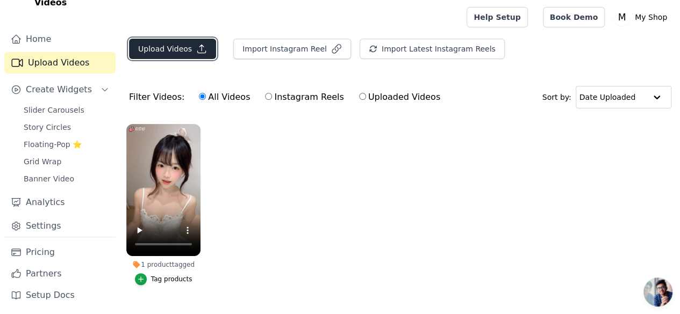
click at [181, 45] on button "Upload Videos" at bounding box center [172, 49] width 87 height 20
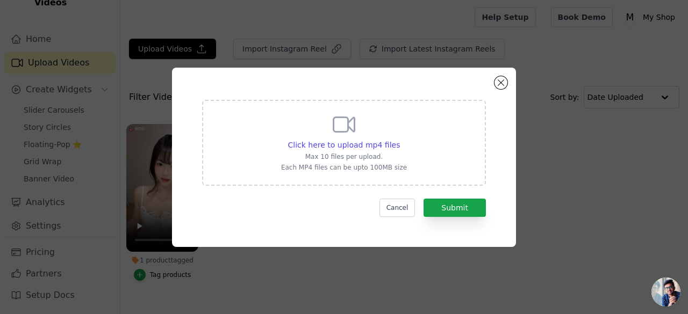
click at [363, 155] on p "Max 10 files per upload." at bounding box center [344, 157] width 126 height 9
click at [399, 140] on input "Click here to upload mp4 files Max 10 files per upload. Each MP4 files can be u…" at bounding box center [399, 139] width 1 height 1
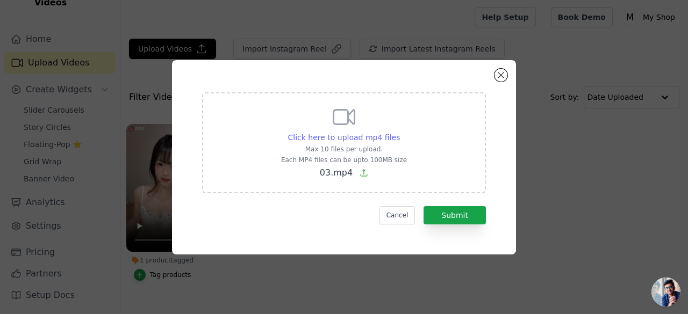
click at [384, 139] on span "Click here to upload mp4 files" at bounding box center [344, 137] width 112 height 9
click at [399, 132] on input "Click here to upload mp4 files Max 10 files per upload. Each MP4 files can be u…" at bounding box center [399, 132] width 1 height 1
click at [362, 145] on div "Click here to upload mp4 files Max 10 files per upload. Each MP4 files can be u…" at bounding box center [344, 141] width 126 height 75
click at [399, 132] on input "Click here to upload mp4 files Max 10 files per upload. Each MP4 files can be u…" at bounding box center [399, 132] width 1 height 1
click at [376, 136] on span "Click here to upload mp4 files" at bounding box center [344, 137] width 112 height 9
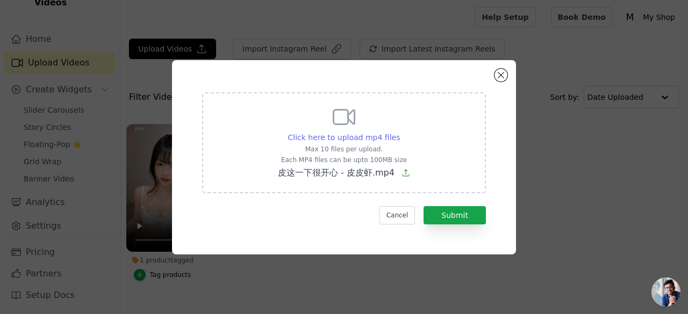
click at [399, 132] on input "Click here to upload mp4 files Max 10 files per upload. Each MP4 files can be u…" at bounding box center [399, 132] width 1 height 1
type input "C:\fakepath\03.mp4"
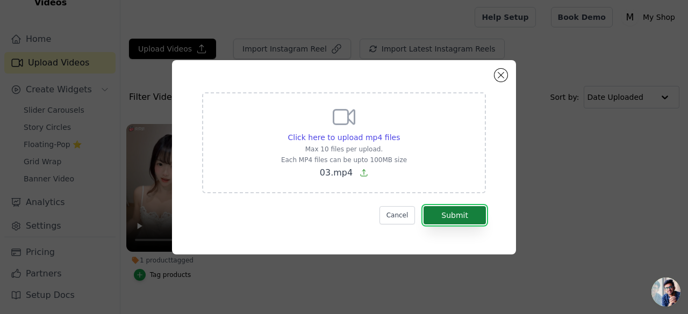
click at [470, 219] on button "Submit" at bounding box center [454, 215] width 62 height 18
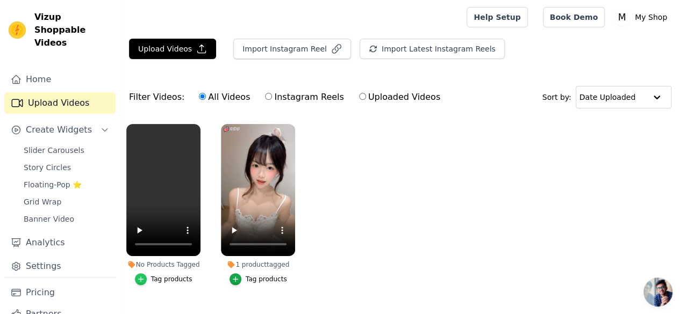
click at [140, 283] on icon "button" at bounding box center [141, 280] width 8 height 8
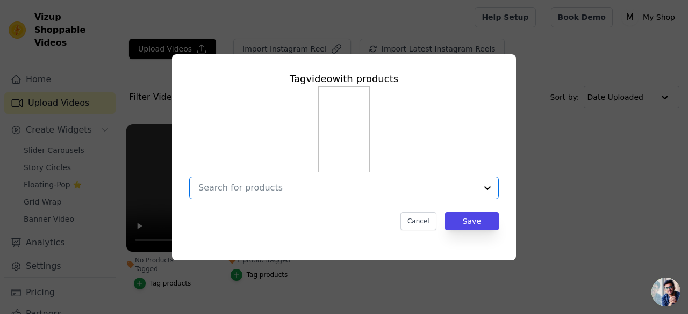
click at [328, 186] on input "No Products Tagged Tag video with products Option undefined, selected. Select i…" at bounding box center [337, 188] width 278 height 10
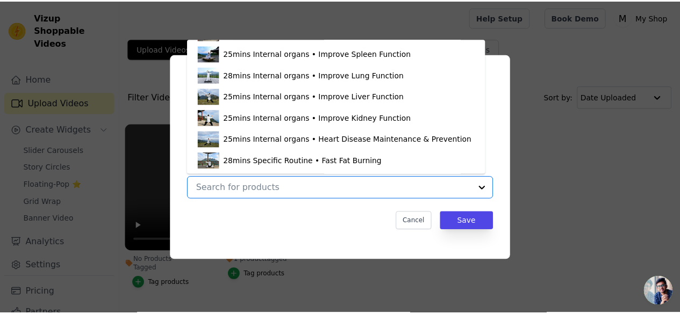
scroll to position [230, 0]
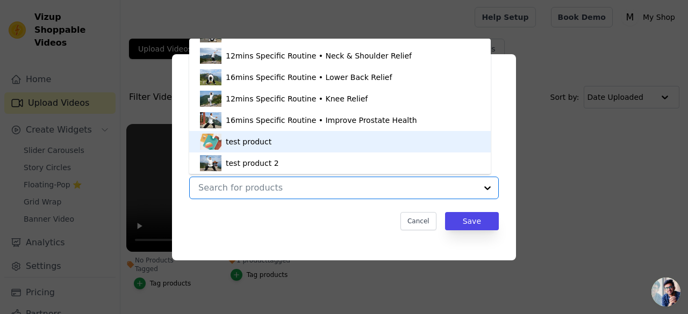
click at [279, 142] on div "test product" at bounding box center [340, 141] width 280 height 21
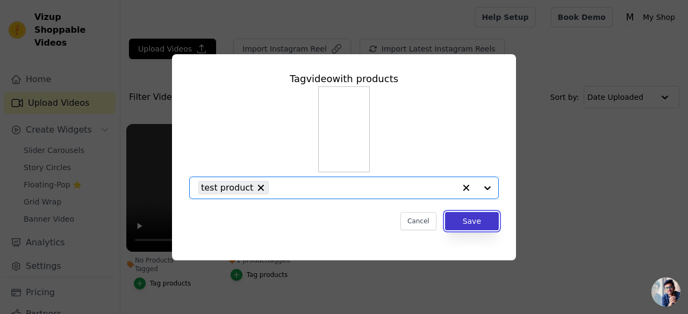
click at [482, 219] on button "Save" at bounding box center [472, 221] width 54 height 18
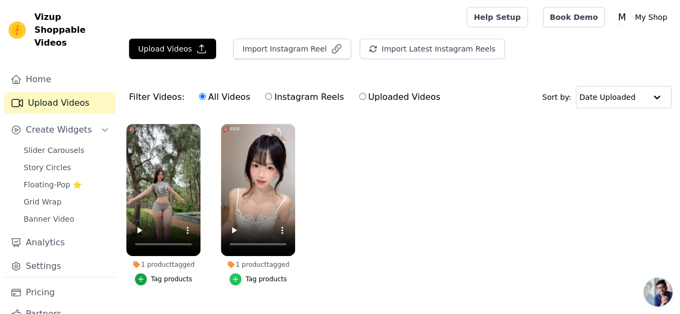
click at [236, 276] on icon "button" at bounding box center [236, 280] width 8 height 8
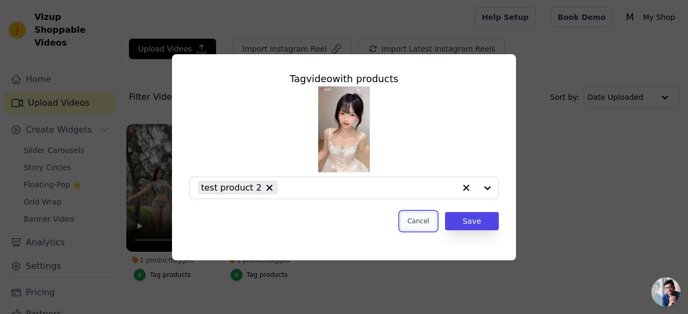
click at [419, 219] on button "Cancel" at bounding box center [418, 221] width 36 height 18
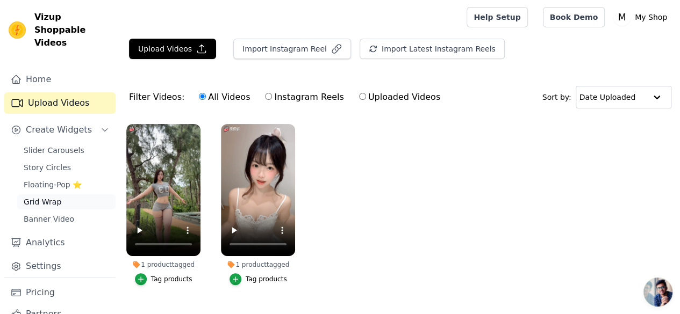
click at [46, 208] on link "Grid Wrap" at bounding box center [66, 202] width 98 height 15
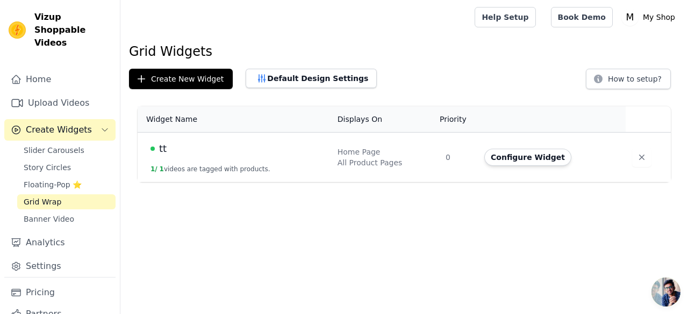
click at [160, 151] on span "tt" at bounding box center [163, 148] width 8 height 15
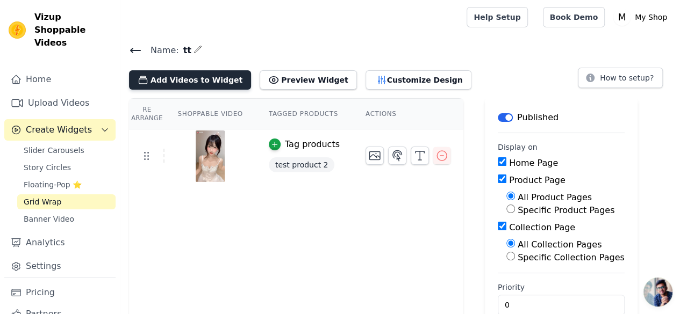
click at [175, 75] on button "Add Videos to Widget" at bounding box center [190, 79] width 122 height 19
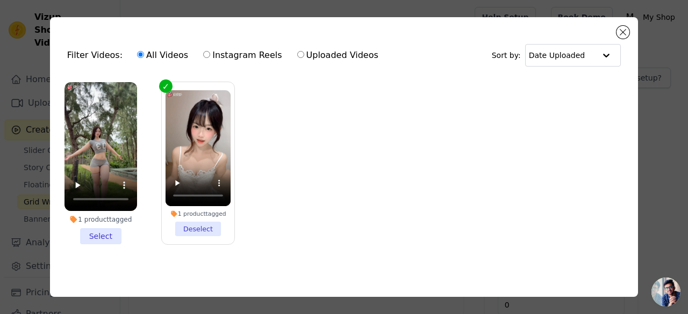
click at [95, 234] on li "1 product tagged Select" at bounding box center [100, 163] width 73 height 162
click at [0, 0] on input "1 product tagged Select" at bounding box center [0, 0] width 0 height 0
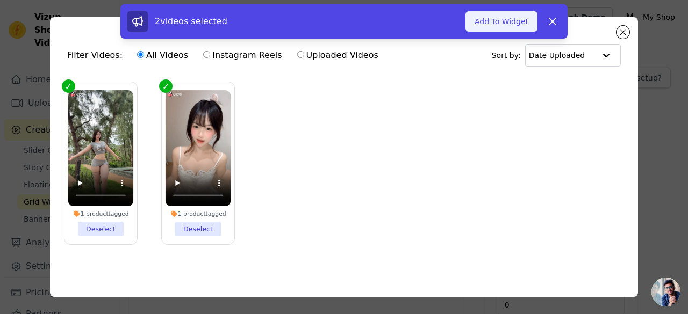
click at [498, 21] on button "Add To Widget" at bounding box center [501, 21] width 72 height 20
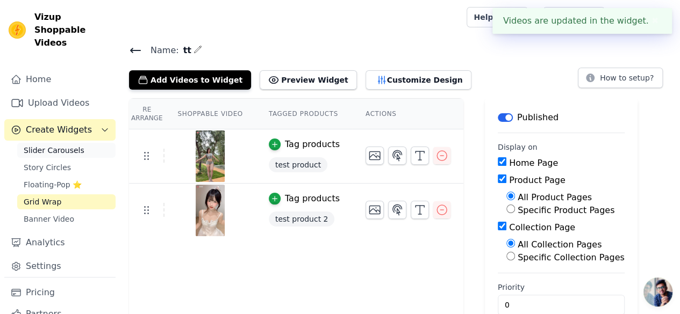
click at [38, 154] on span "Slider Carousels" at bounding box center [54, 150] width 61 height 11
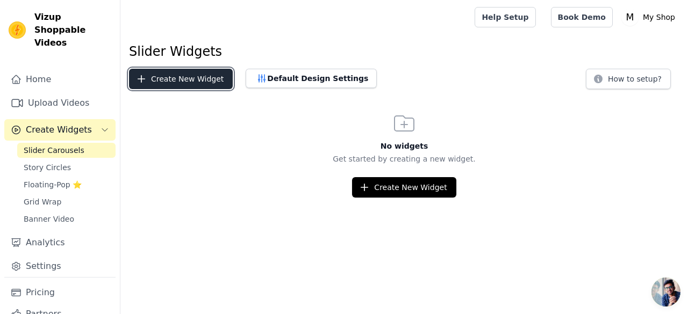
click at [200, 82] on button "Create New Widget" at bounding box center [181, 79] width 104 height 20
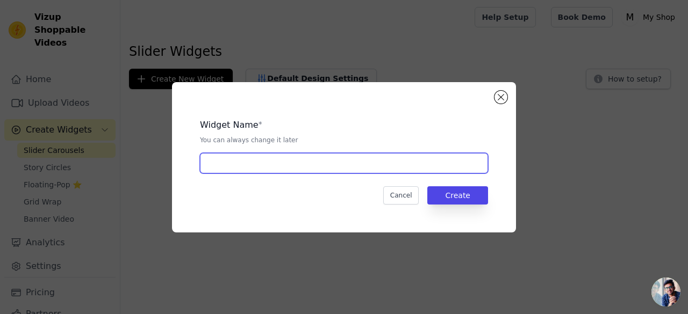
click at [278, 166] on input "text" at bounding box center [344, 163] width 288 height 20
type input "tt"
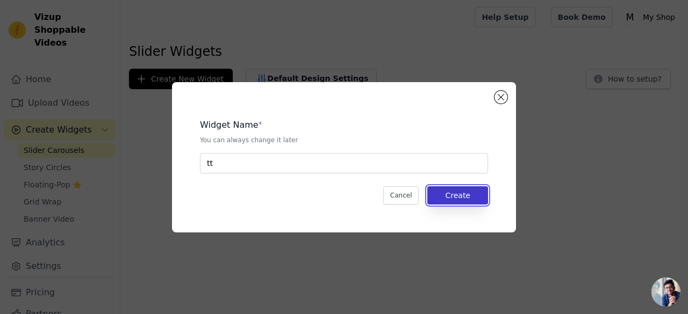
click at [471, 192] on button "Create" at bounding box center [457, 195] width 61 height 18
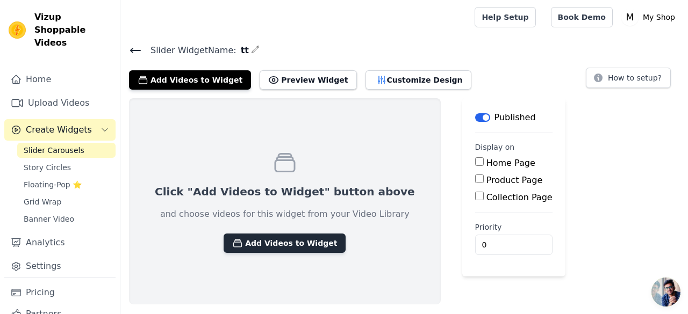
click at [298, 237] on button "Add Videos to Widget" at bounding box center [285, 243] width 122 height 19
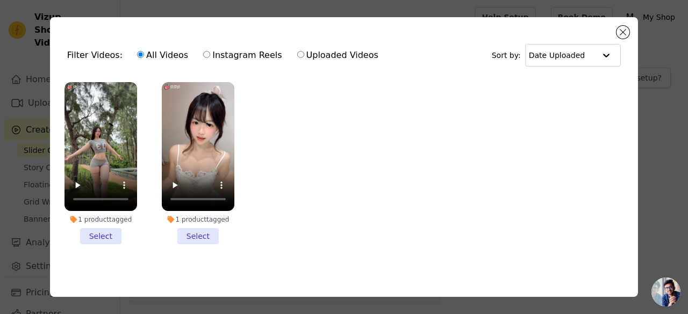
click at [99, 236] on li "1 product tagged Select" at bounding box center [100, 163] width 73 height 162
click at [0, 0] on input "1 product tagged Select" at bounding box center [0, 0] width 0 height 0
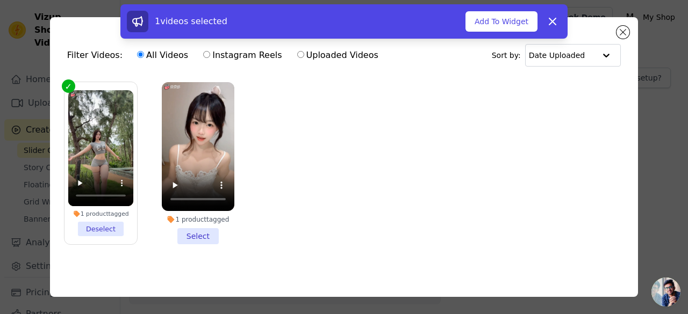
click at [200, 231] on li "1 product tagged Select" at bounding box center [198, 163] width 73 height 162
click at [0, 0] on input "1 product tagged Select" at bounding box center [0, 0] width 0 height 0
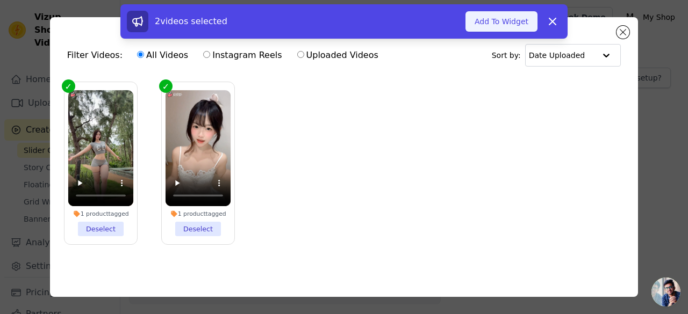
click at [502, 21] on button "Add To Widget" at bounding box center [501, 21] width 72 height 20
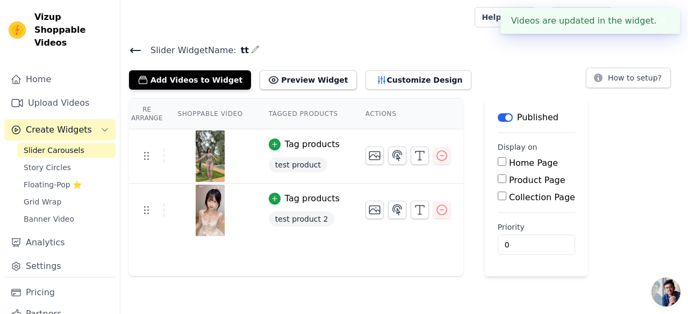
click at [509, 162] on label "Home Page" at bounding box center [533, 163] width 49 height 10
click at [504, 162] on input "Home Page" at bounding box center [502, 161] width 9 height 9
checkbox input "true"
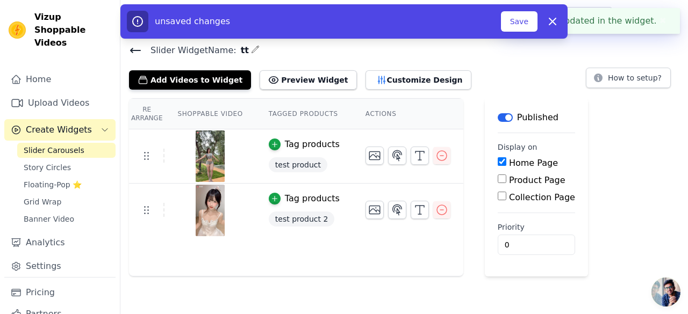
click at [509, 181] on label "Product Page" at bounding box center [537, 180] width 56 height 10
click at [505, 181] on input "Product Page" at bounding box center [502, 179] width 9 height 9
checkbox input "true"
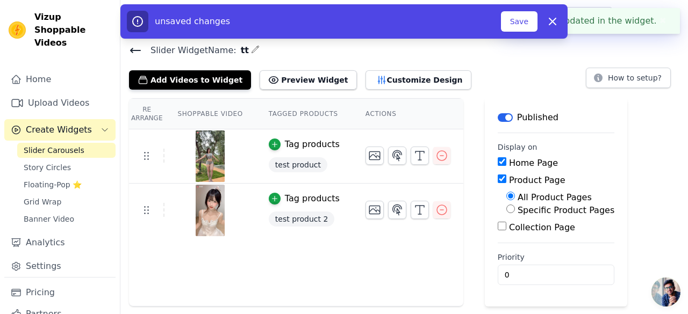
click at [502, 229] on div "Collection Page" at bounding box center [556, 227] width 117 height 13
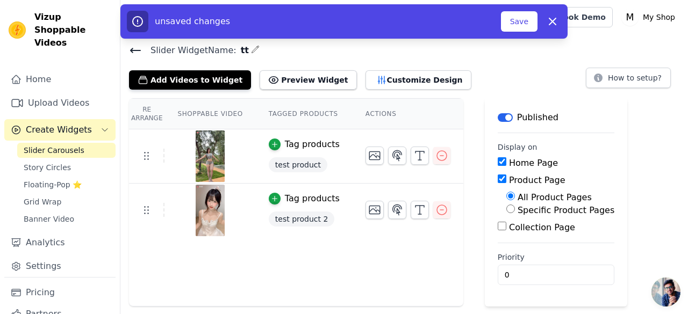
click at [491, 232] on main "Label Published Display on Home Page Product Page All Product Pages Specific Pr…" at bounding box center [556, 202] width 142 height 208
click at [501, 227] on div "Collection Page" at bounding box center [556, 227] width 117 height 13
click at [492, 225] on main "Label Published Display on Home Page Product Page All Product Pages Specific Pr…" at bounding box center [556, 202] width 142 height 208
click at [498, 223] on input "Collection Page" at bounding box center [502, 226] width 9 height 9
checkbox input "true"
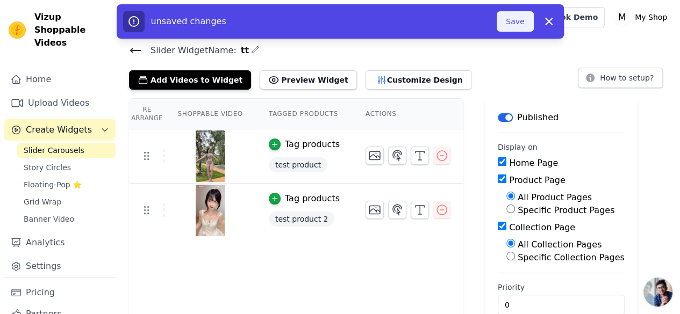
click at [516, 23] on button "Save" at bounding box center [515, 21] width 37 height 20
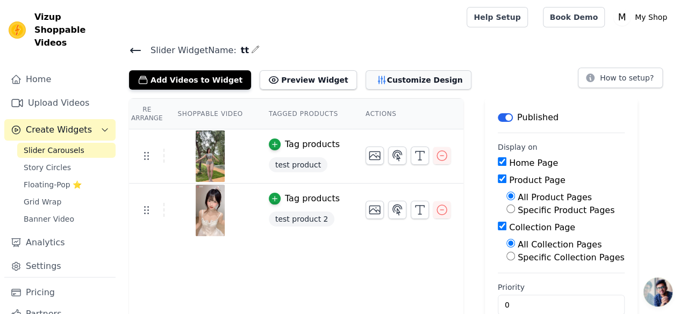
click at [409, 81] on button "Customize Design" at bounding box center [418, 79] width 106 height 19
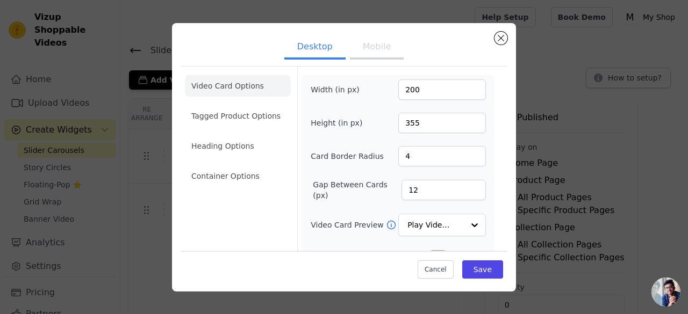
click at [359, 49] on button "Mobile" at bounding box center [377, 48] width 54 height 24
click at [317, 51] on button "Desktop" at bounding box center [314, 48] width 61 height 24
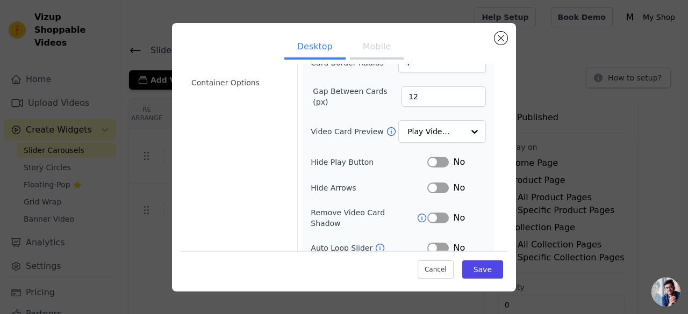
scroll to position [107, 0]
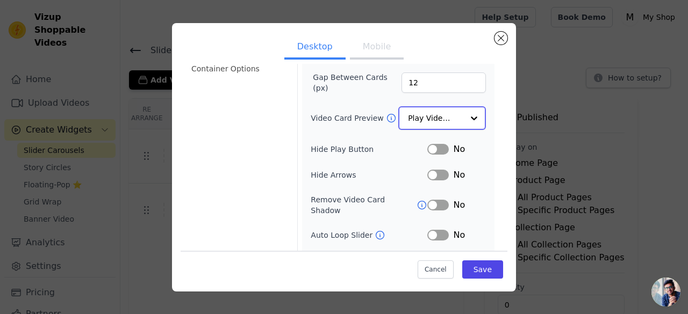
click at [448, 115] on input "Video Card Preview" at bounding box center [435, 117] width 55 height 21
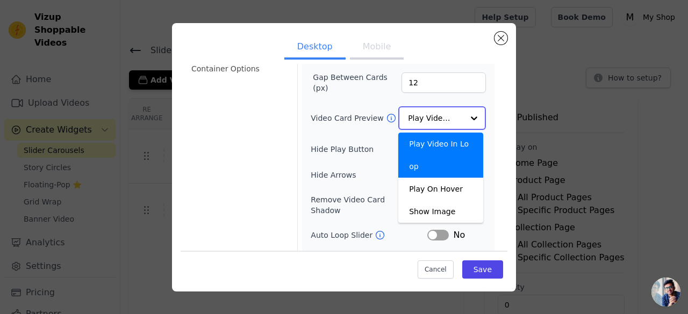
click at [448, 115] on input "Video Card Preview" at bounding box center [435, 117] width 55 height 21
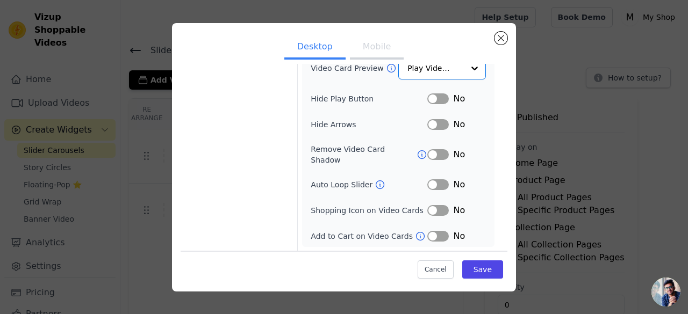
scroll to position [156, 0]
click at [433, 186] on button "Label" at bounding box center [437, 186] width 21 height 11
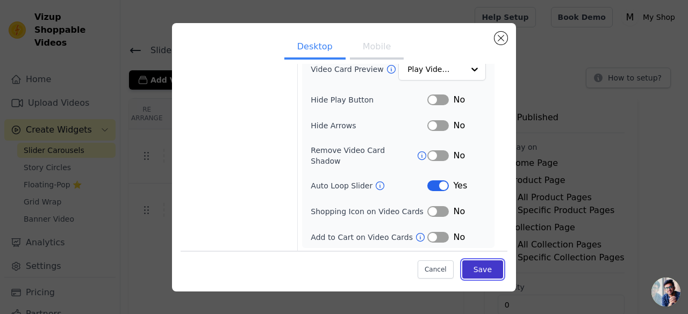
click at [475, 272] on button "Save" at bounding box center [482, 270] width 41 height 18
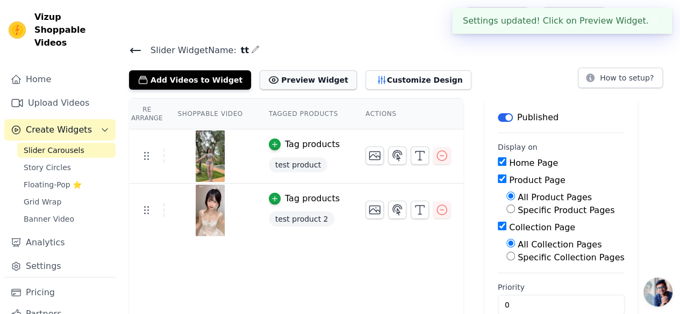
click at [313, 84] on button "Preview Widget" at bounding box center [308, 79] width 97 height 19
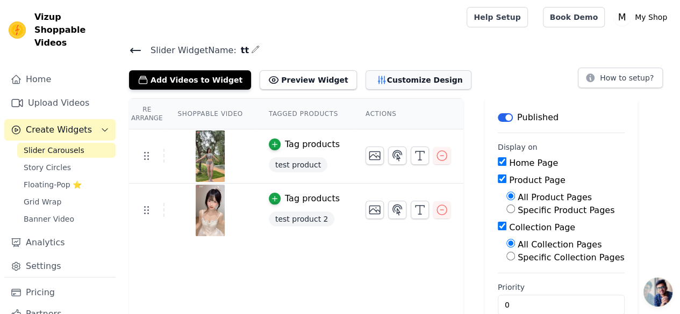
click at [407, 74] on button "Customize Design" at bounding box center [418, 79] width 106 height 19
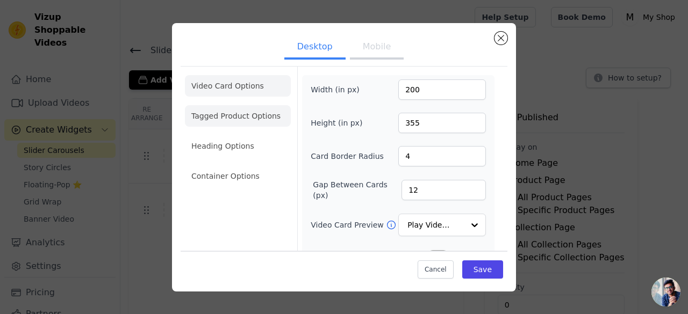
click at [239, 166] on li "Tagged Product Options" at bounding box center [238, 176] width 106 height 21
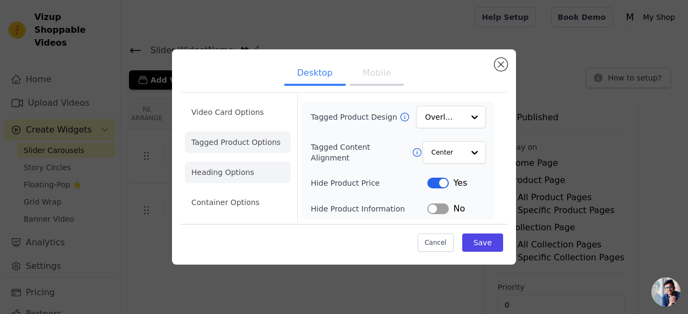
click at [242, 178] on li "Heading Options" at bounding box center [238, 172] width 106 height 21
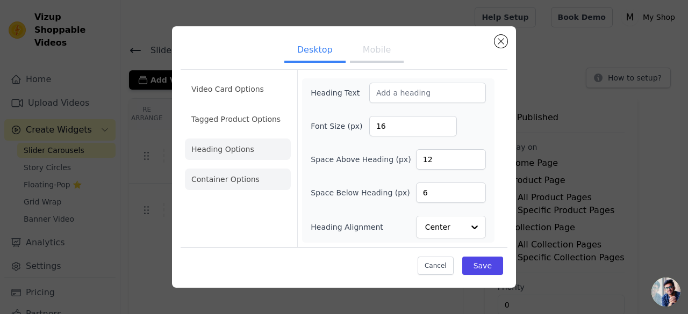
click at [253, 181] on li "Container Options" at bounding box center [238, 179] width 106 height 21
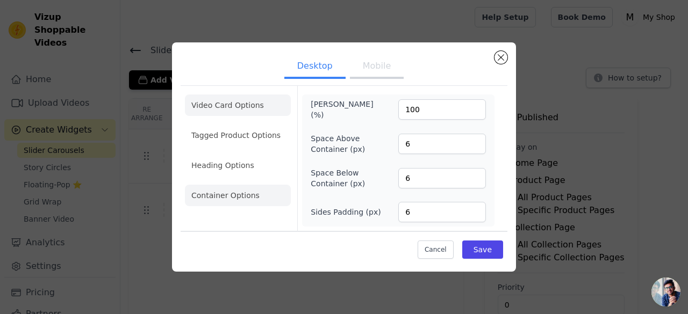
click at [235, 125] on li "Video Card Options" at bounding box center [238, 135] width 106 height 21
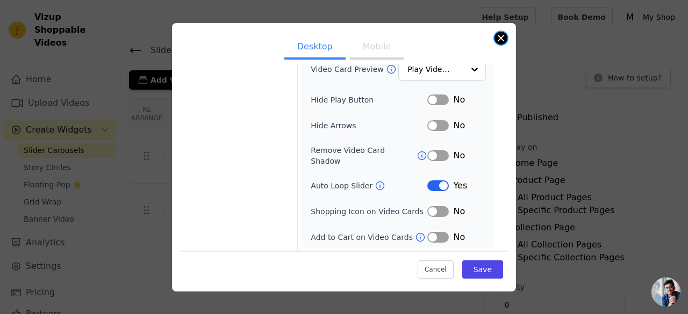
click at [502, 39] on button "Close modal" at bounding box center [500, 38] width 13 height 13
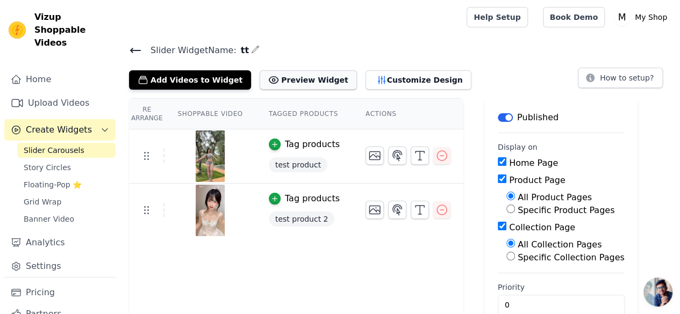
click at [314, 85] on button "Preview Widget" at bounding box center [308, 79] width 97 height 19
click at [412, 81] on button "Customize Design" at bounding box center [418, 79] width 106 height 19
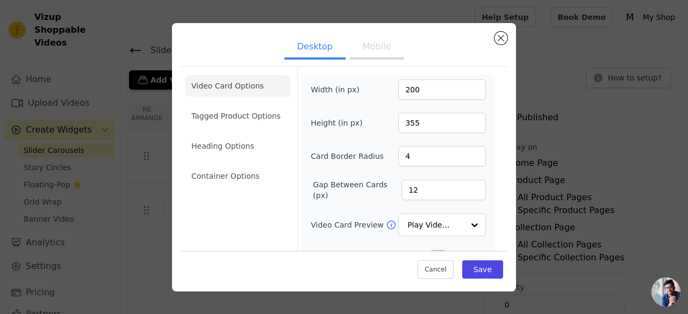
click at [374, 49] on button "Mobile" at bounding box center [377, 48] width 54 height 24
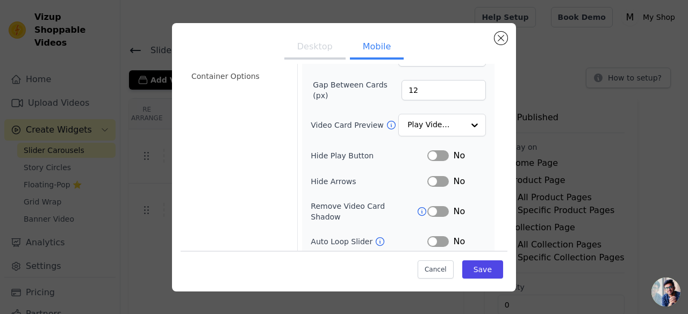
scroll to position [107, 0]
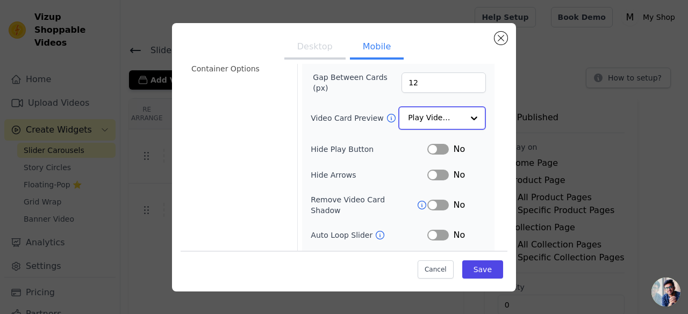
click at [445, 116] on input "Video Card Preview" at bounding box center [435, 117] width 55 height 21
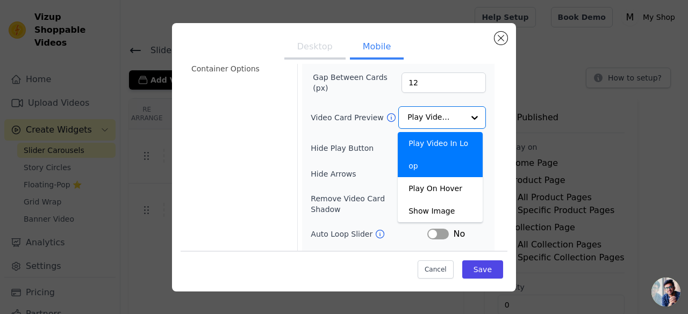
click at [490, 111] on form "Width (in px) 200 Height (in px) 355 Card Border Radius 4 Gap Between Cards (px…" at bounding box center [398, 143] width 202 height 368
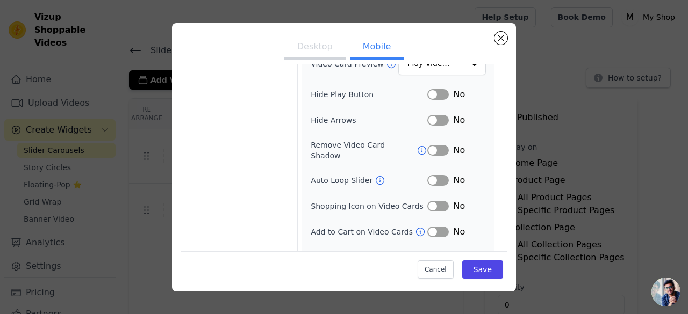
scroll to position [182, 0]
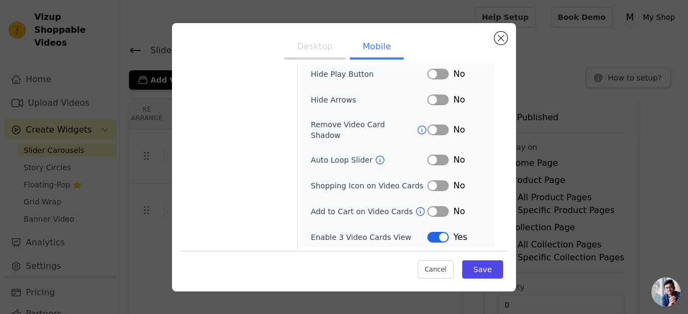
click at [427, 156] on button "Label" at bounding box center [437, 160] width 21 height 11
click at [470, 266] on button "Save" at bounding box center [482, 270] width 41 height 18
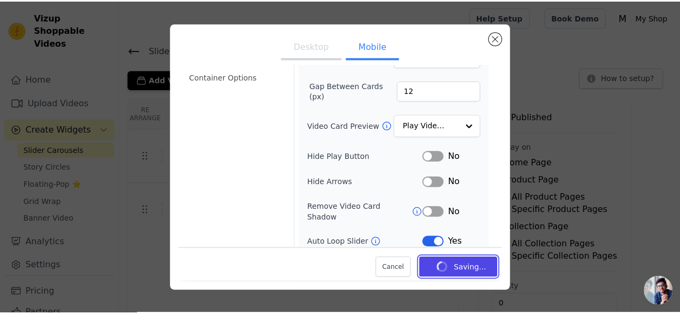
scroll to position [0, 0]
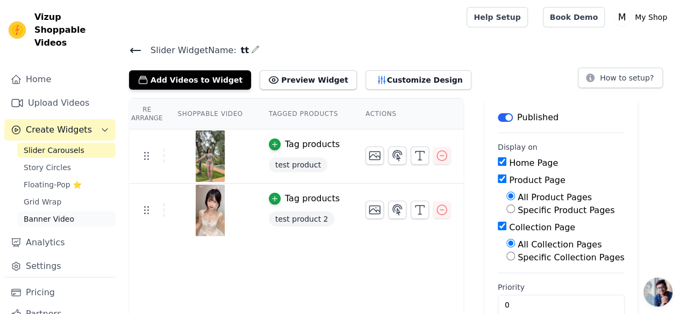
click at [57, 221] on span "Banner Video" at bounding box center [49, 219] width 51 height 11
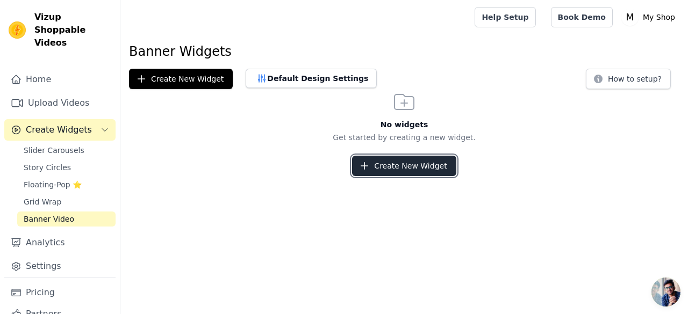
click at [386, 162] on button "Create New Widget" at bounding box center [404, 166] width 104 height 20
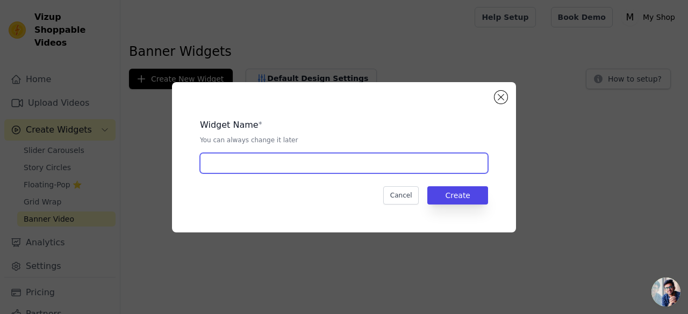
click at [303, 163] on input "text" at bounding box center [344, 163] width 288 height 20
type input "tt"
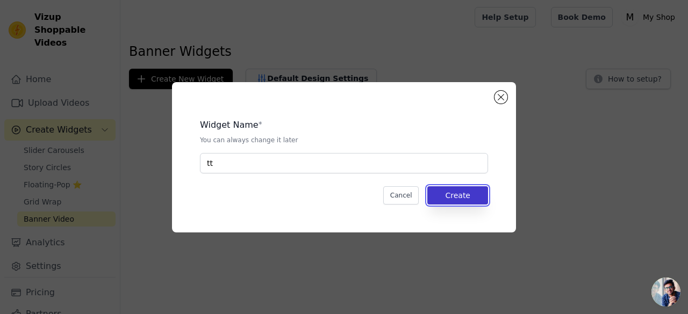
click at [467, 199] on button "Create" at bounding box center [457, 195] width 61 height 18
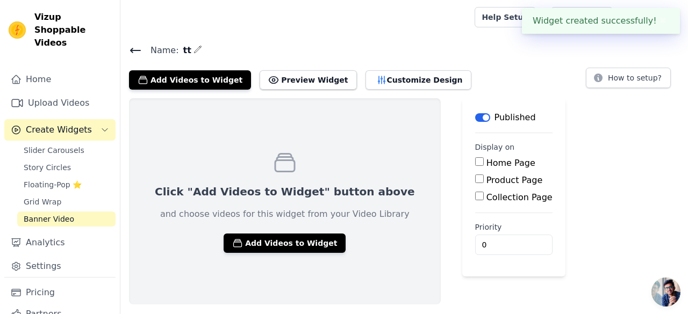
click at [475, 159] on input "Home Page" at bounding box center [479, 161] width 9 height 9
checkbox input "true"
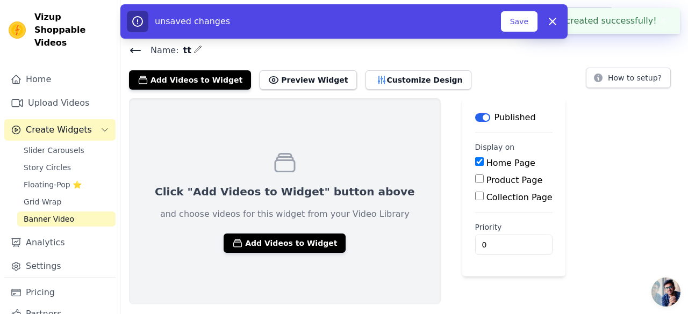
click at [475, 178] on input "Product Page" at bounding box center [479, 179] width 9 height 9
checkbox input "true"
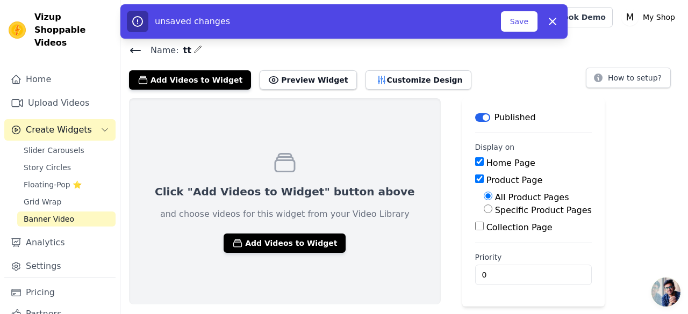
click at [475, 227] on input "Collection Page" at bounding box center [479, 226] width 9 height 9
checkbox input "true"
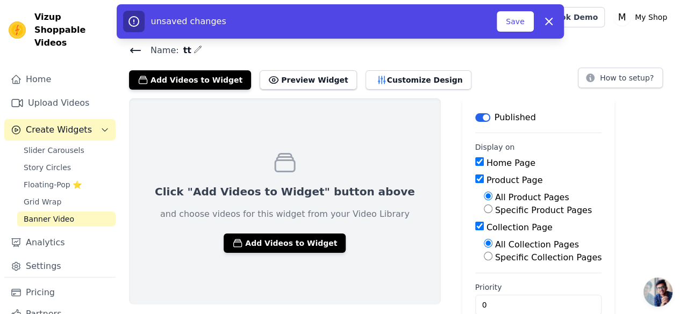
scroll to position [21, 0]
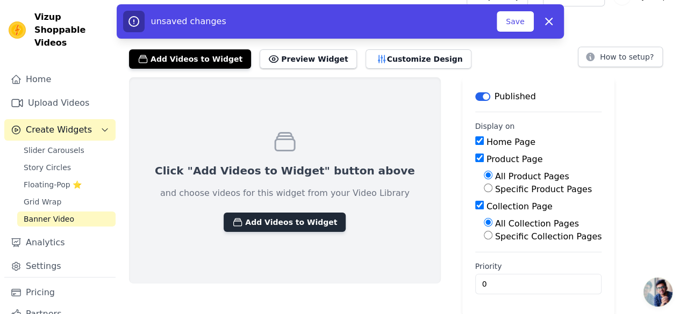
click at [316, 223] on button "Add Videos to Widget" at bounding box center [285, 222] width 122 height 19
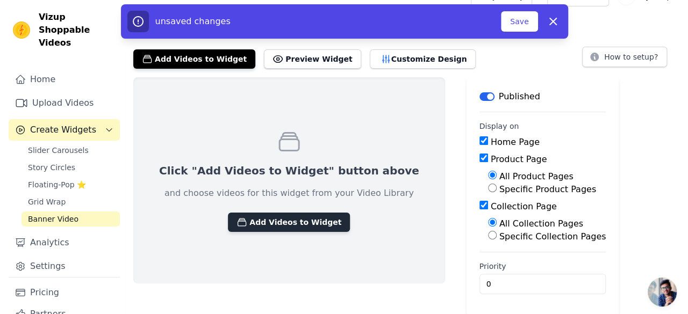
scroll to position [0, 0]
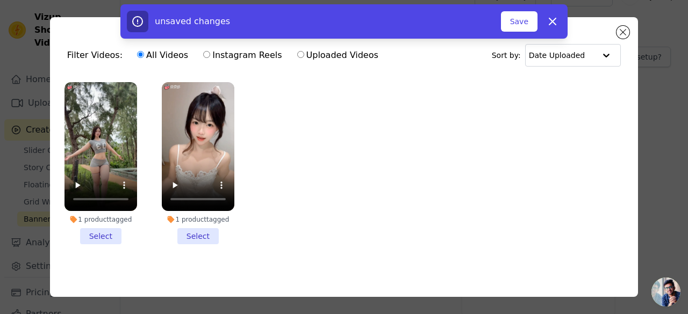
click at [198, 231] on li "1 product tagged Select" at bounding box center [198, 163] width 73 height 162
click at [0, 0] on input "1 product tagged Select" at bounding box center [0, 0] width 0 height 0
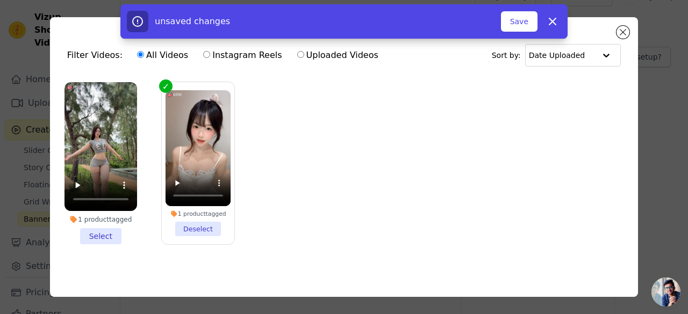
click at [107, 236] on li "1 product tagged Select" at bounding box center [100, 163] width 73 height 162
click at [0, 0] on input "1 product tagged Select" at bounding box center [0, 0] width 0 height 0
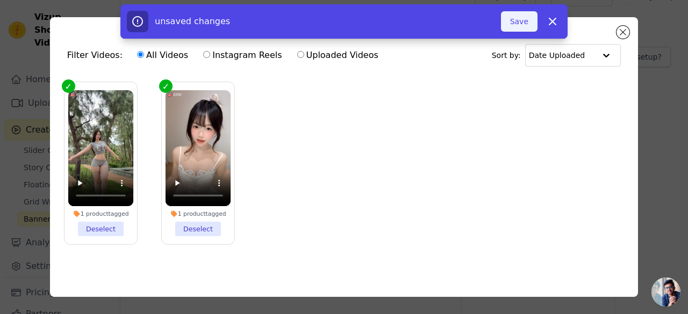
click at [515, 24] on button "Save" at bounding box center [519, 21] width 37 height 20
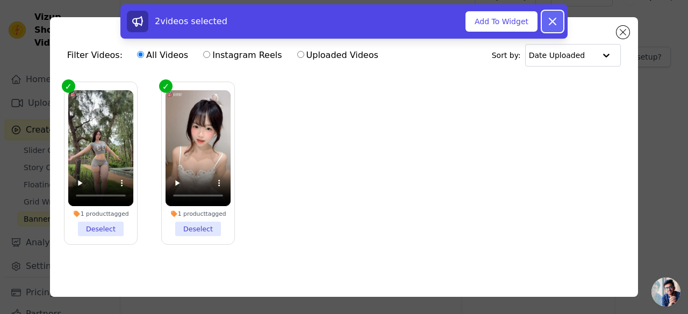
click at [556, 19] on icon at bounding box center [552, 21] width 13 height 13
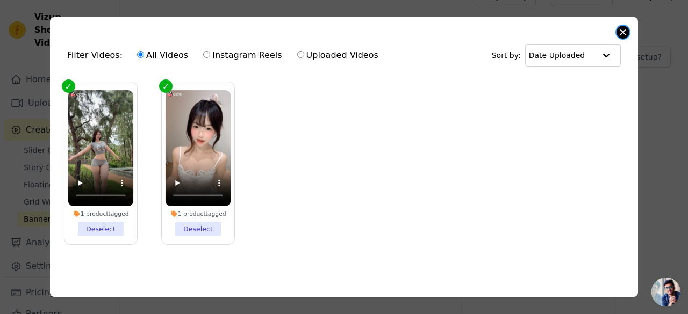
click at [629, 32] on button "Close modal" at bounding box center [622, 32] width 13 height 13
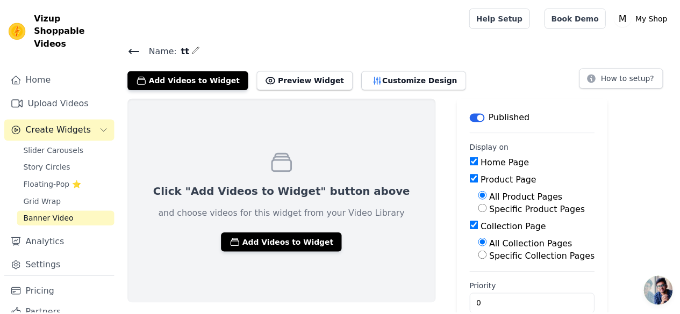
scroll to position [21, 0]
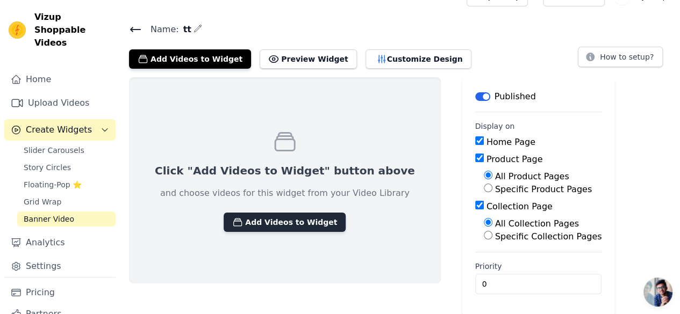
click at [309, 224] on button "Add Videos to Widget" at bounding box center [285, 222] width 122 height 19
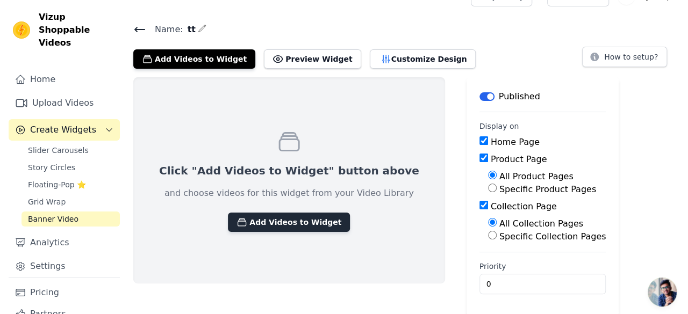
scroll to position [0, 0]
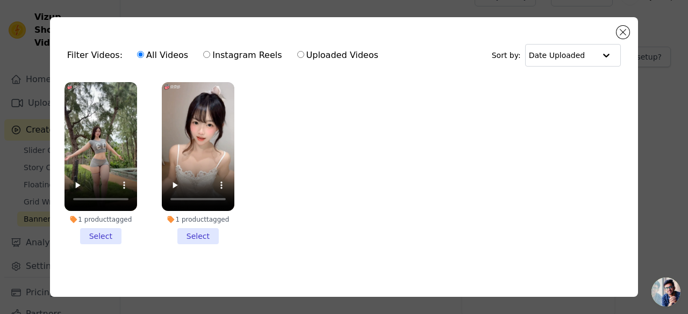
click at [111, 233] on li "1 product tagged Select" at bounding box center [100, 163] width 73 height 162
click at [0, 0] on input "1 product tagged Select" at bounding box center [0, 0] width 0 height 0
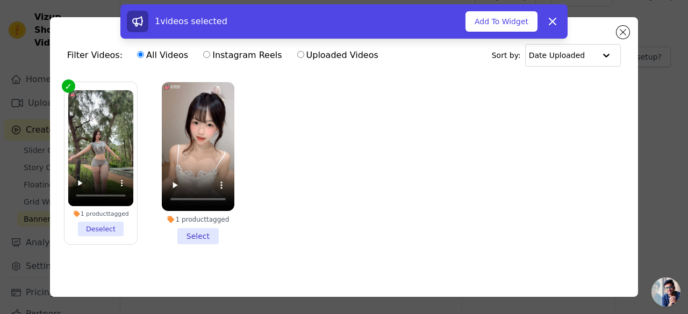
click at [198, 237] on li "1 product tagged Select" at bounding box center [198, 163] width 73 height 162
click at [0, 0] on input "1 product tagged Select" at bounding box center [0, 0] width 0 height 0
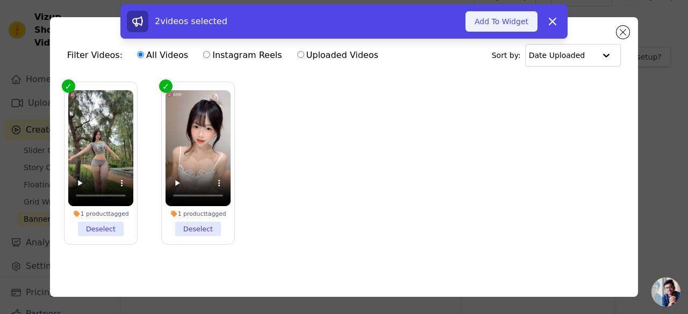
click at [501, 23] on button "Add To Widget" at bounding box center [501, 21] width 72 height 20
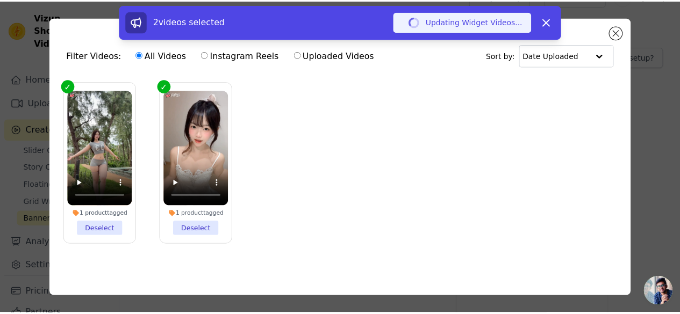
scroll to position [21, 0]
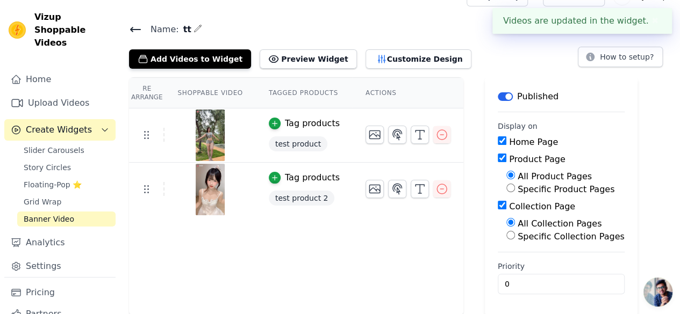
click at [546, 53] on div "Add Videos to Widget Preview Widget Customize Design How to setup?" at bounding box center [400, 57] width 542 height 24
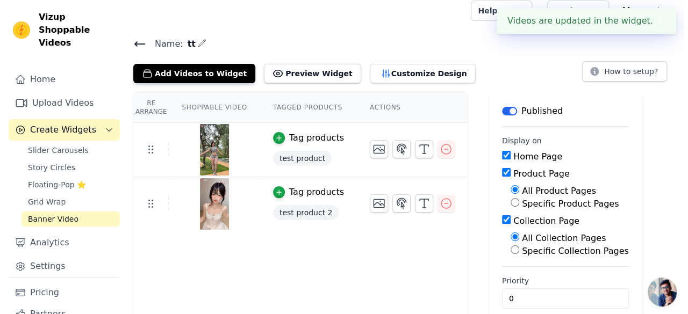
scroll to position [0, 0]
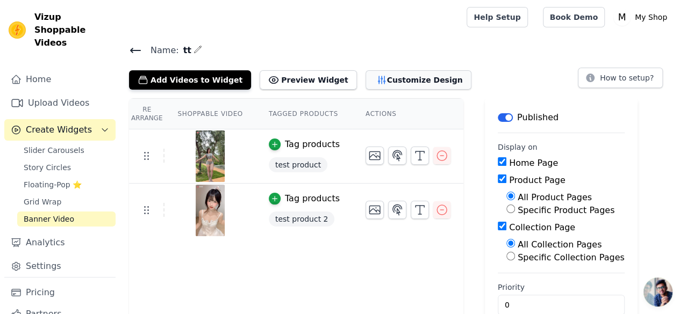
click at [401, 82] on button "Customize Design" at bounding box center [418, 79] width 106 height 19
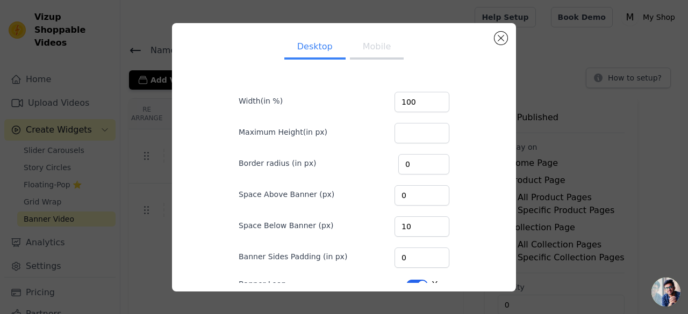
click at [373, 49] on button "Mobile" at bounding box center [377, 48] width 54 height 24
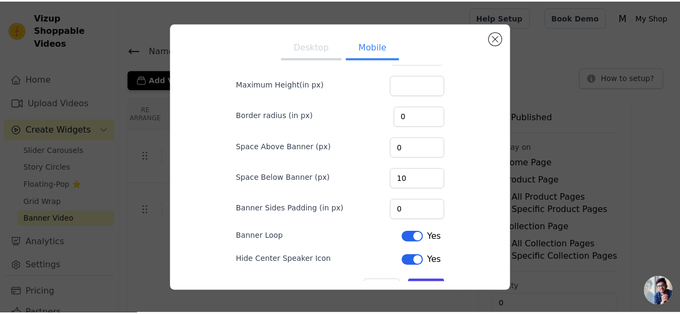
scroll to position [78, 0]
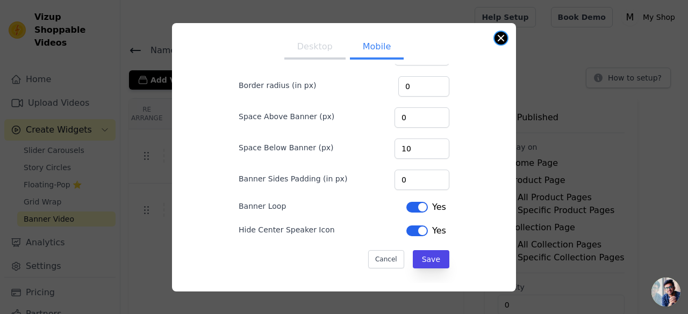
click at [501, 34] on button "Close modal" at bounding box center [500, 38] width 13 height 13
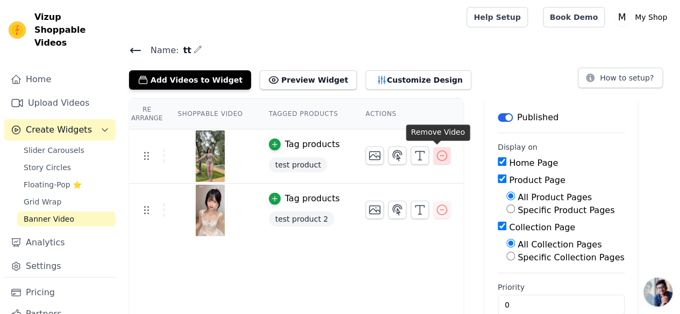
click at [435, 150] on icon "button" at bounding box center [441, 155] width 13 height 13
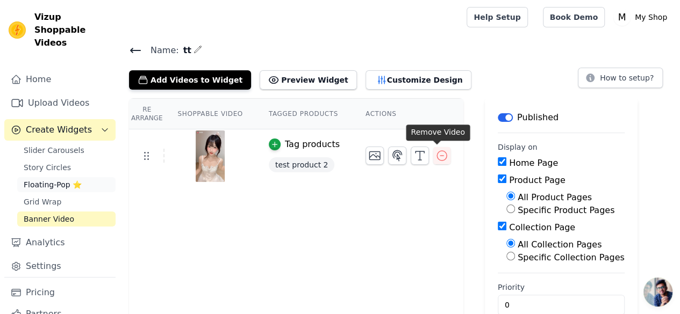
click at [56, 183] on span "Floating-Pop ⭐" at bounding box center [53, 184] width 58 height 11
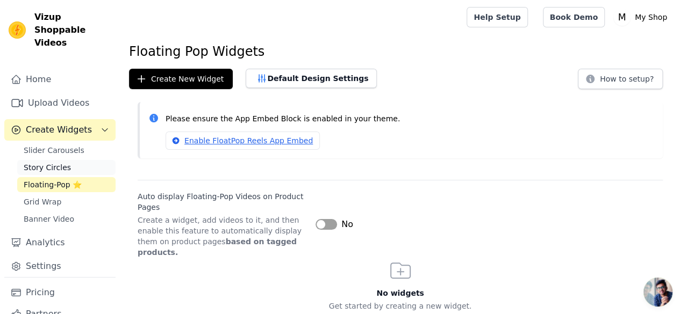
click at [46, 167] on span "Story Circles" at bounding box center [47, 167] width 47 height 11
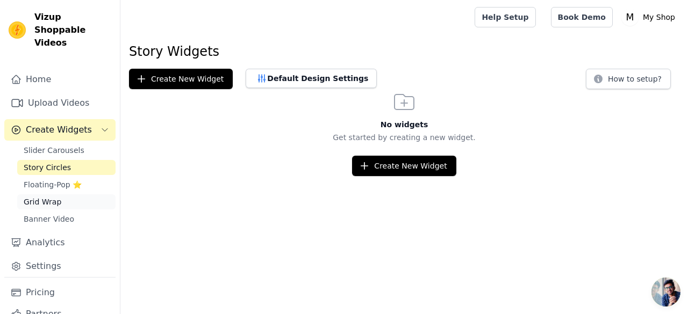
click at [55, 200] on span "Grid Wrap" at bounding box center [43, 202] width 38 height 11
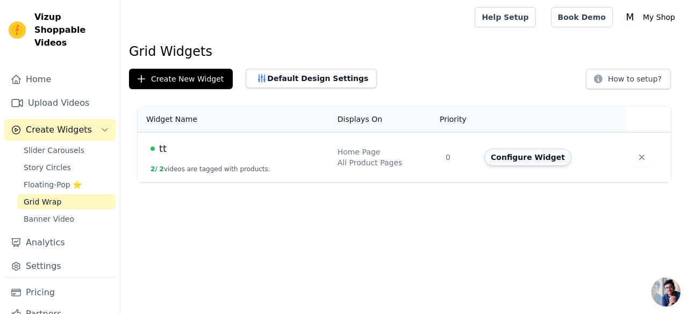
click at [515, 156] on button "Configure Widget" at bounding box center [527, 157] width 87 height 17
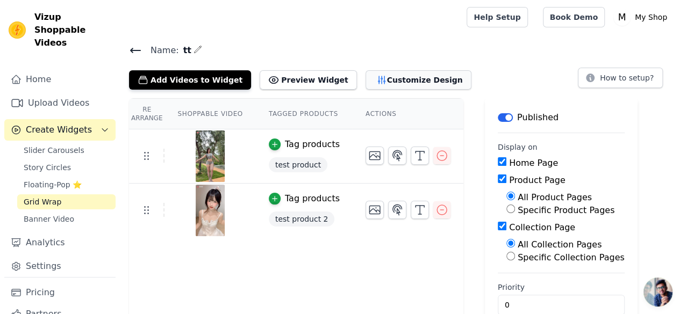
click at [404, 80] on button "Customize Design" at bounding box center [418, 79] width 106 height 19
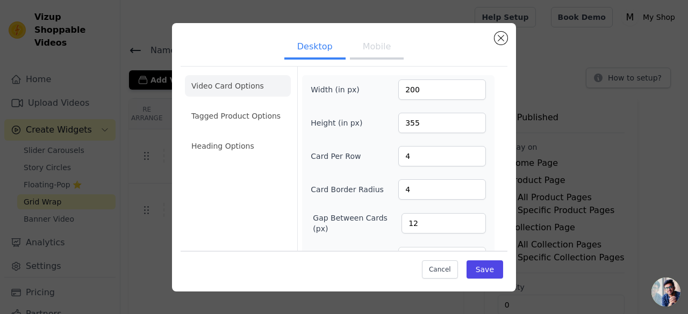
click at [360, 53] on button "Mobile" at bounding box center [377, 48] width 54 height 24
click at [500, 38] on button "Close modal" at bounding box center [500, 38] width 13 height 13
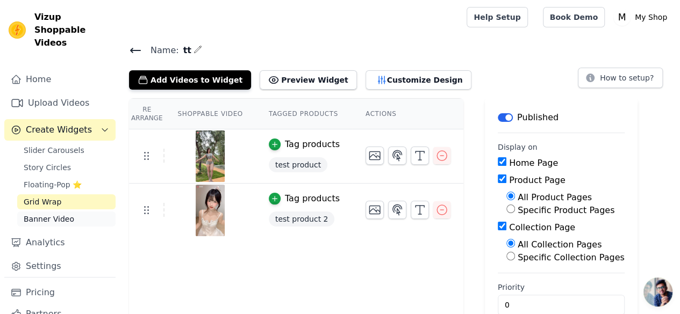
click at [37, 225] on link "Banner Video" at bounding box center [66, 219] width 98 height 15
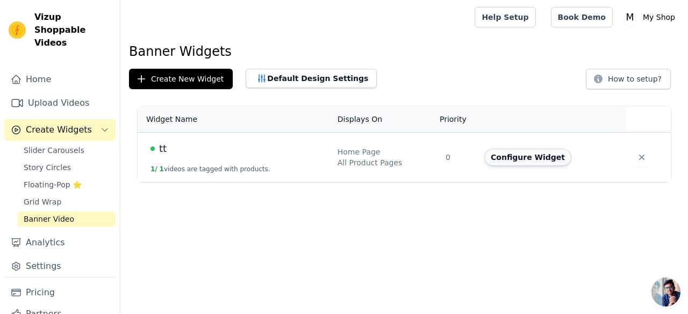
click at [538, 153] on button "Configure Widget" at bounding box center [527, 157] width 87 height 17
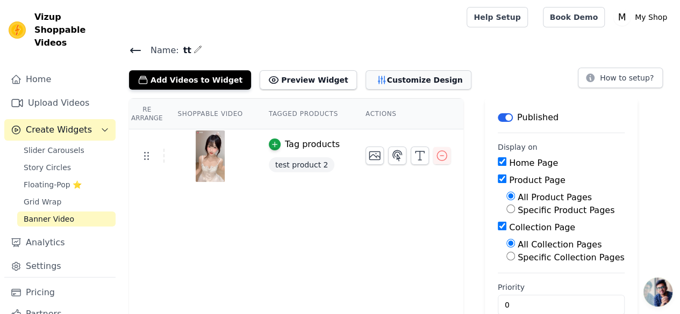
click at [394, 80] on button "Customize Design" at bounding box center [418, 79] width 106 height 19
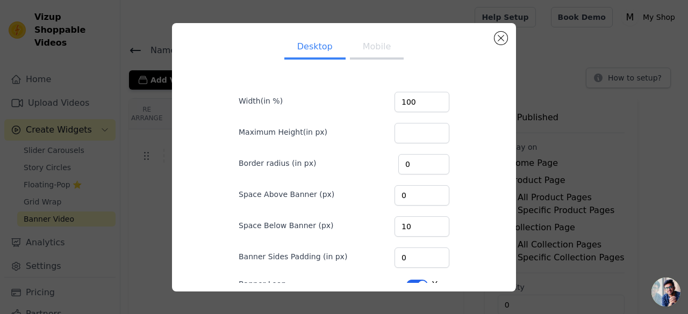
click at [376, 52] on button "Mobile" at bounding box center [377, 48] width 54 height 24
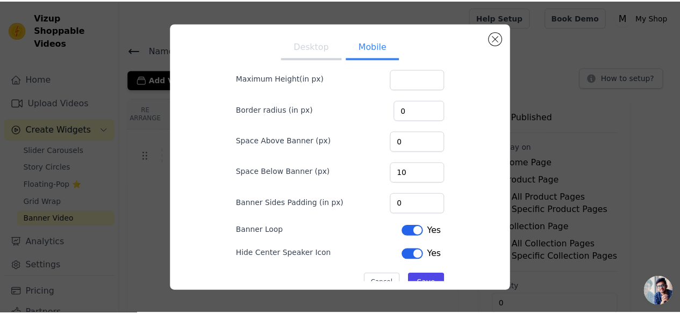
scroll to position [78, 0]
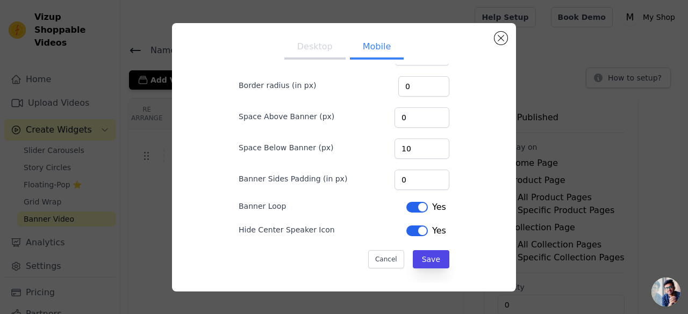
click at [311, 52] on button "Desktop" at bounding box center [314, 48] width 61 height 24
click at [350, 51] on button "Mobile" at bounding box center [377, 48] width 54 height 24
click at [499, 36] on button "Close modal" at bounding box center [500, 38] width 13 height 13
